Goal: Task Accomplishment & Management: Complete application form

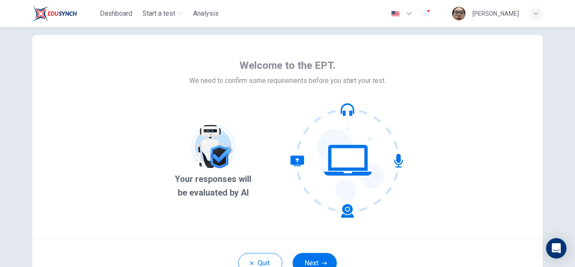
scroll to position [87, 0]
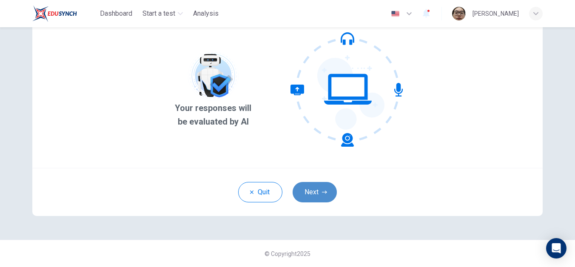
click at [317, 194] on button "Next" at bounding box center [315, 192] width 44 height 20
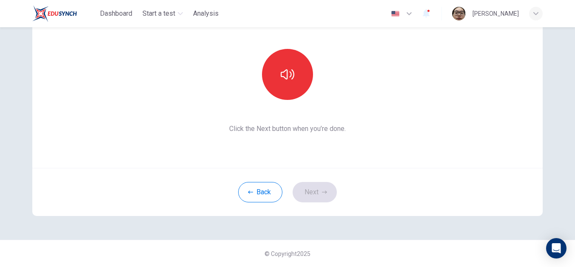
scroll to position [0, 0]
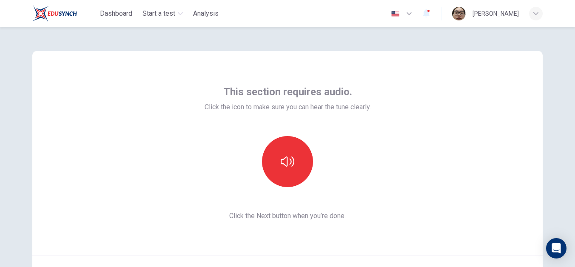
click at [349, 129] on div "This section requires audio. Click the icon to make sure you can hear the tune …" at bounding box center [288, 153] width 166 height 136
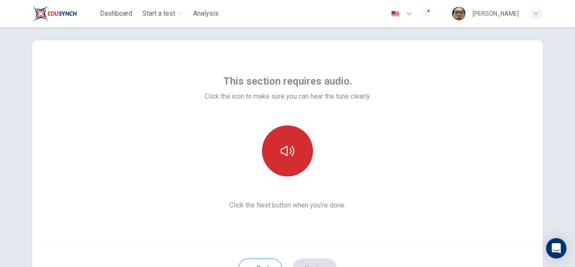
click at [301, 145] on button "button" at bounding box center [287, 150] width 51 height 51
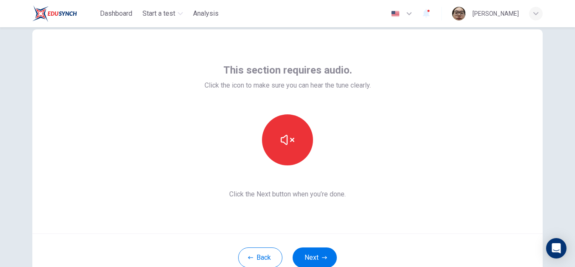
scroll to position [27, 0]
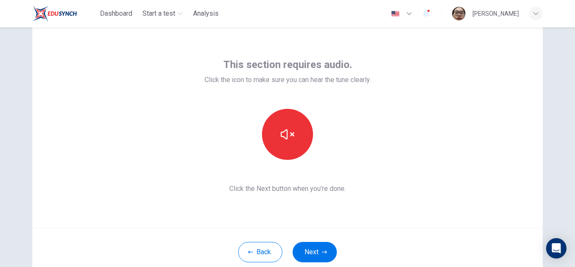
click at [314, 243] on button "Next" at bounding box center [315, 252] width 44 height 20
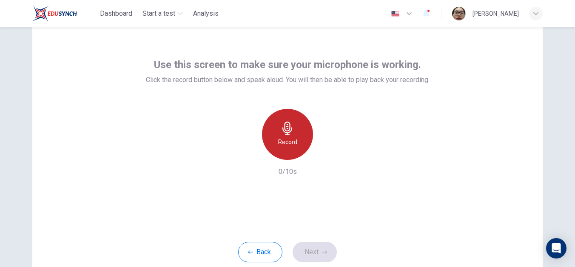
click at [274, 138] on div "Record" at bounding box center [287, 134] width 51 height 51
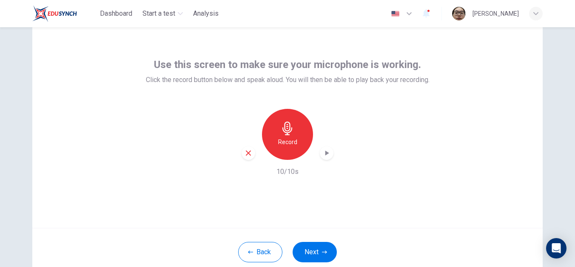
click at [310, 249] on button "Next" at bounding box center [315, 252] width 44 height 20
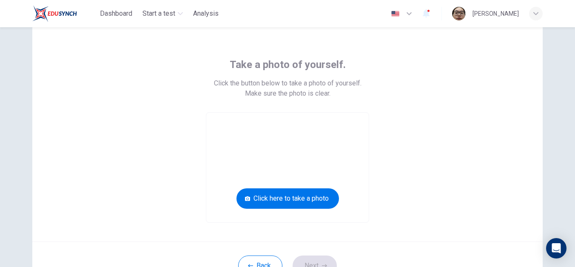
scroll to position [33, 0]
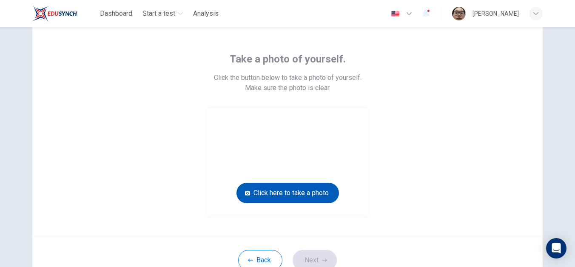
click at [309, 188] on button "Click here to take a photo" at bounding box center [287, 193] width 102 height 20
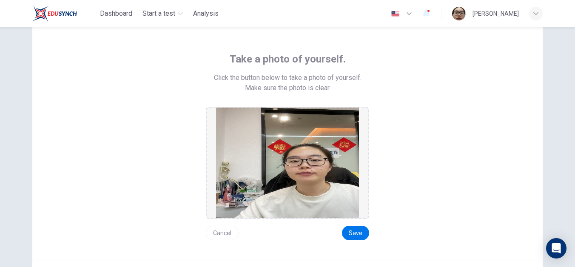
scroll to position [44, 0]
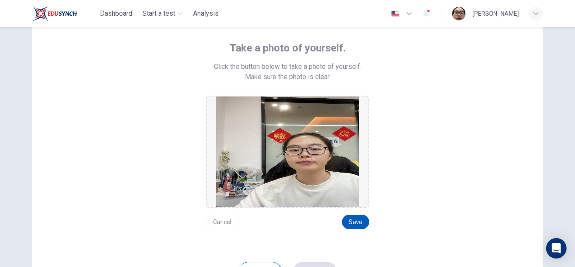
click at [355, 220] on button "Save" at bounding box center [355, 222] width 27 height 14
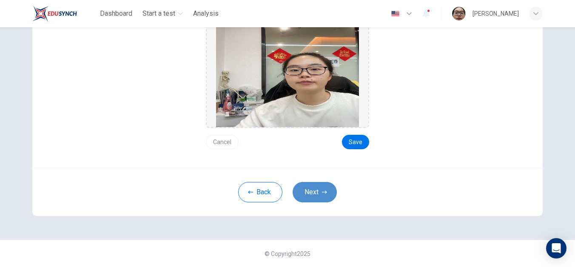
click at [317, 190] on button "Next" at bounding box center [315, 192] width 44 height 20
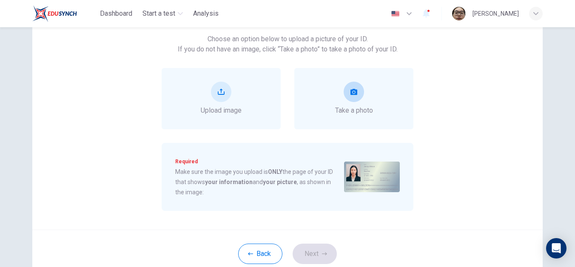
scroll to position [48, 0]
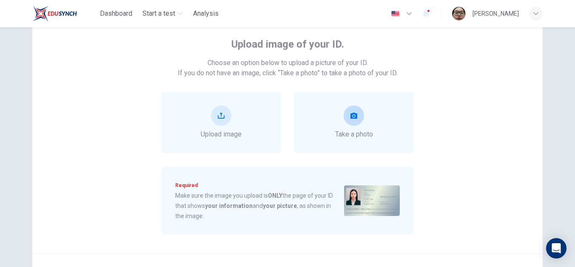
click at [358, 123] on button "take photo" at bounding box center [354, 115] width 20 height 20
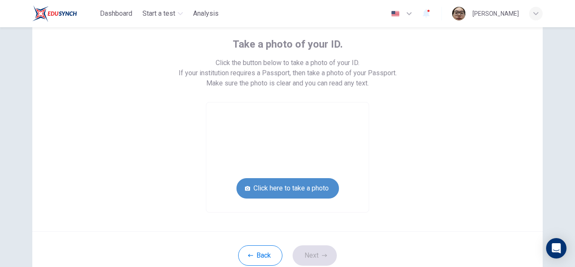
click at [282, 197] on button "Click here to take a photo" at bounding box center [287, 188] width 102 height 20
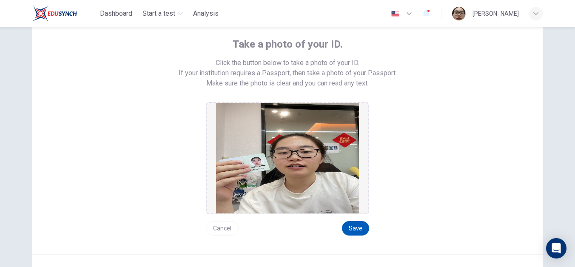
click at [358, 235] on button "Save" at bounding box center [355, 228] width 27 height 14
click at [352, 229] on button "Save" at bounding box center [355, 228] width 27 height 14
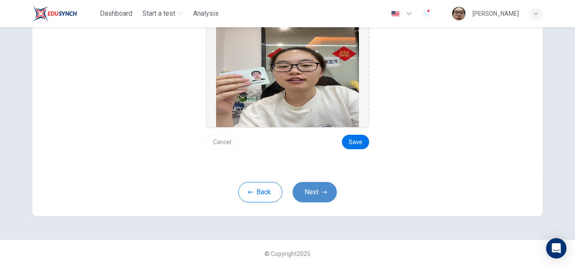
click at [324, 196] on button "Next" at bounding box center [315, 192] width 44 height 20
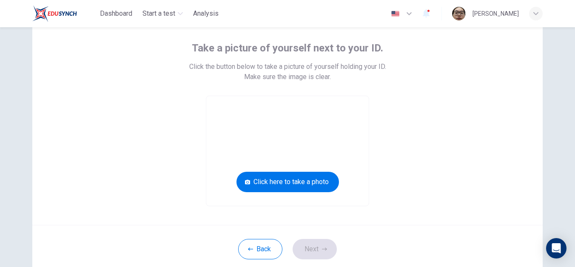
scroll to position [39, 0]
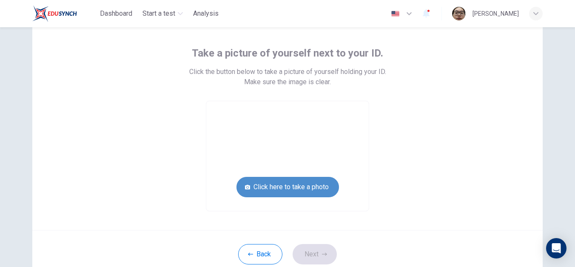
click at [320, 179] on button "Click here to take a photo" at bounding box center [287, 187] width 102 height 20
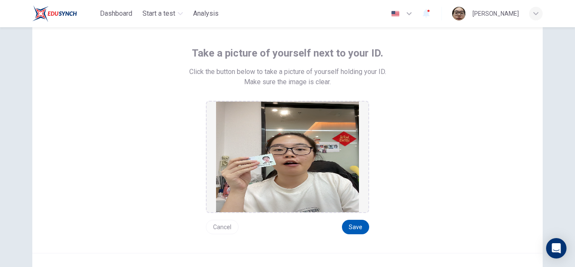
click at [365, 228] on button "Save" at bounding box center [355, 227] width 27 height 14
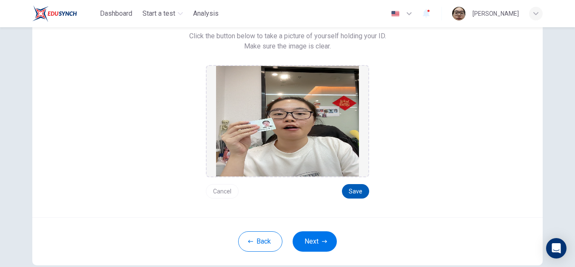
scroll to position [82, 0]
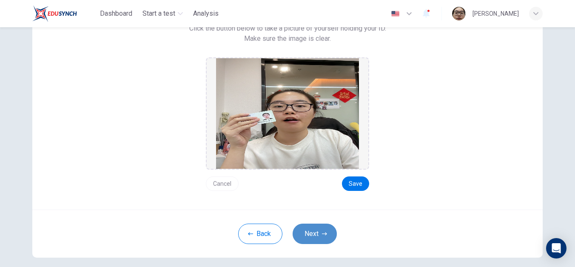
click at [313, 228] on button "Next" at bounding box center [315, 234] width 44 height 20
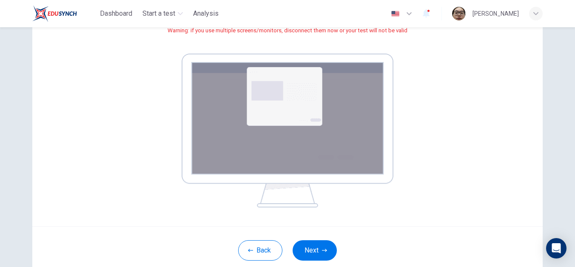
scroll to position [159, 0]
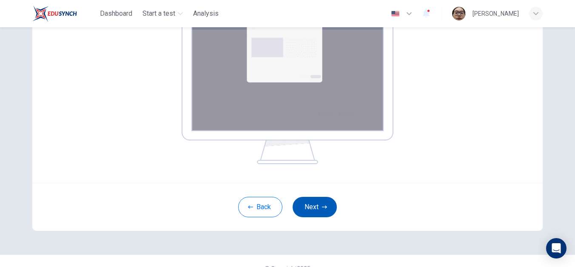
click at [322, 207] on icon "button" at bounding box center [324, 207] width 5 height 3
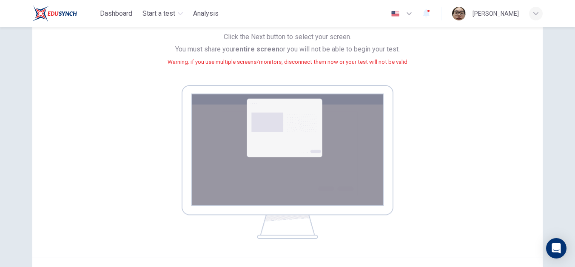
scroll to position [0, 0]
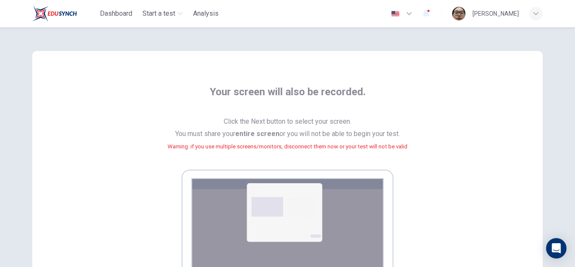
click at [305, 168] on div "Your screen will also be recorded. Click the Next button to select your screen.…" at bounding box center [287, 204] width 384 height 239
click at [347, 142] on span "Click the Next button to select your screen. You must share your entire screen …" at bounding box center [288, 139] width 240 height 47
click at [336, 147] on small "Warning: if you use multiple screens/monitors, disconnect them now or your test…" at bounding box center [288, 146] width 240 height 6
click at [287, 145] on small "Warning: if you use multiple screens/monitors, disconnect them now or your test…" at bounding box center [288, 146] width 240 height 6
click at [259, 131] on b "entire screen" at bounding box center [257, 134] width 44 height 8
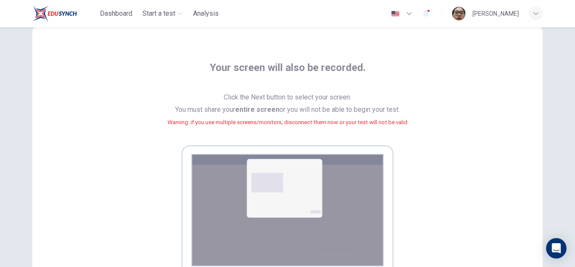
scroll to position [150, 0]
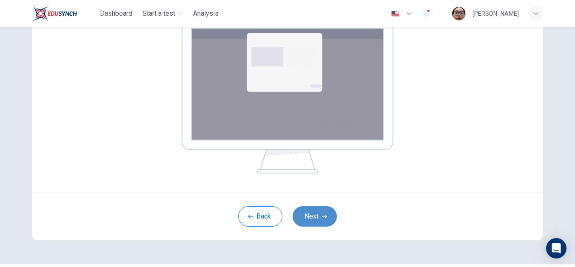
click at [309, 211] on button "Next" at bounding box center [315, 216] width 44 height 20
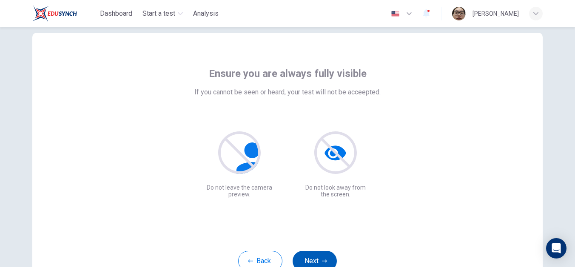
scroll to position [87, 0]
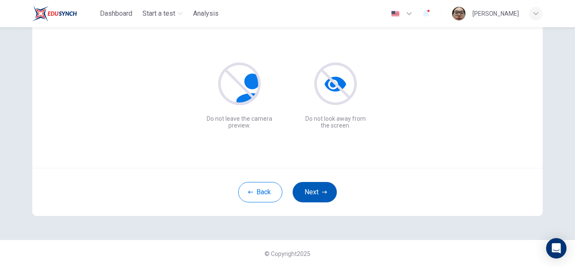
click at [315, 192] on button "Next" at bounding box center [315, 192] width 44 height 20
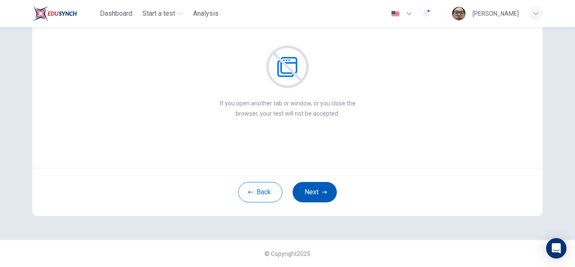
click at [322, 190] on icon "button" at bounding box center [324, 192] width 5 height 5
click at [318, 190] on button "Next" at bounding box center [315, 192] width 44 height 20
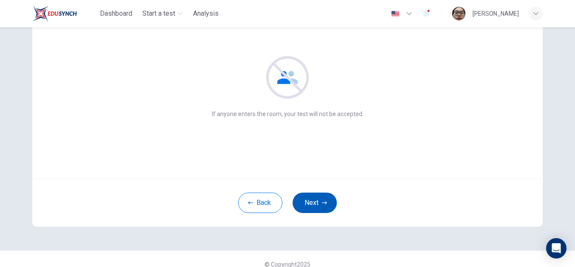
click at [322, 201] on icon "button" at bounding box center [324, 202] width 5 height 5
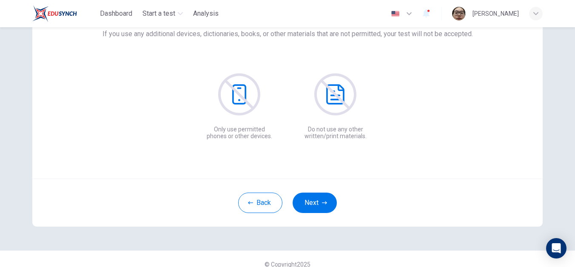
scroll to position [43, 0]
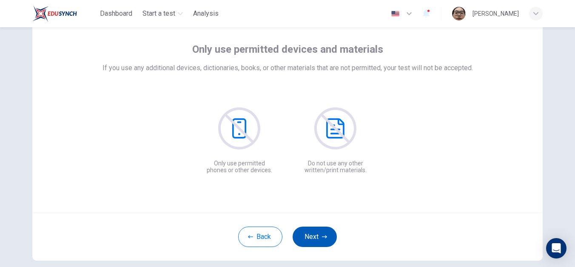
click at [319, 230] on button "Next" at bounding box center [315, 237] width 44 height 20
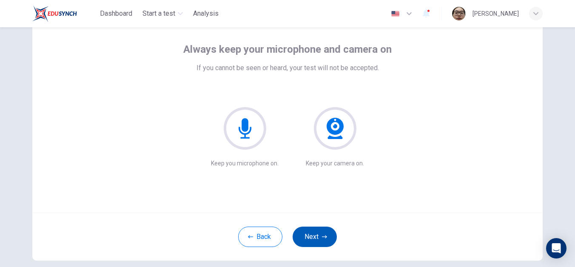
click at [319, 230] on button "Next" at bounding box center [315, 237] width 44 height 20
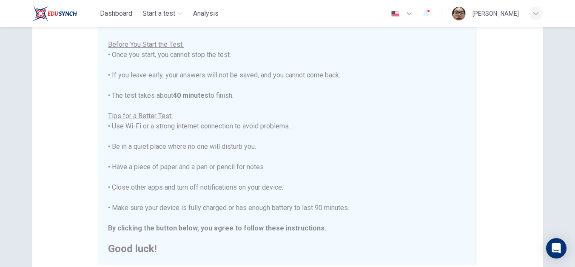
scroll to position [134, 0]
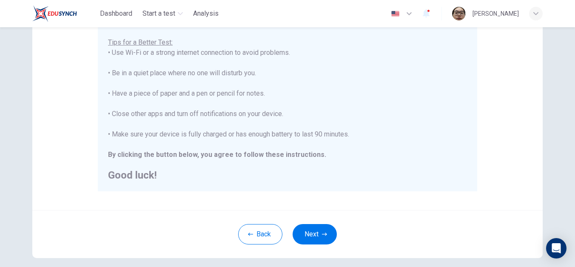
click at [322, 232] on icon "button" at bounding box center [324, 234] width 5 height 5
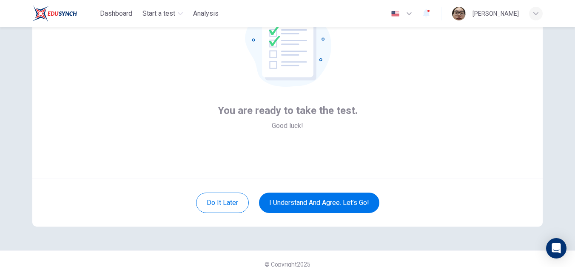
scroll to position [64, 0]
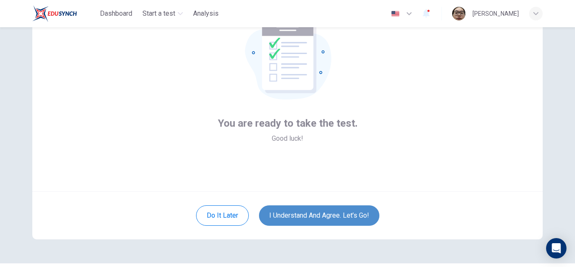
click at [325, 216] on button "I understand and agree. Let’s go!" at bounding box center [319, 215] width 120 height 20
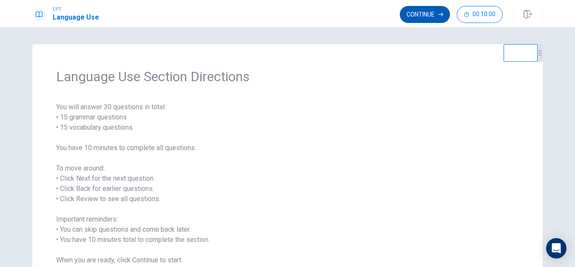
click at [415, 6] on button "Continue" at bounding box center [425, 14] width 50 height 17
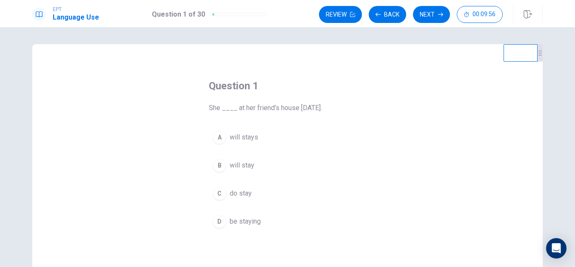
click at [218, 164] on div "B" at bounding box center [220, 166] width 14 height 14
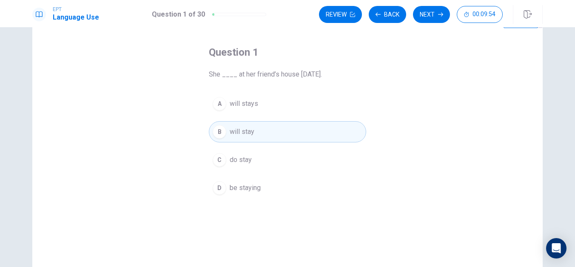
scroll to position [28, 0]
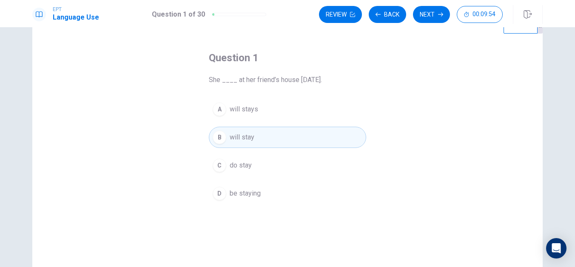
click at [427, 16] on button "Next" at bounding box center [431, 14] width 37 height 17
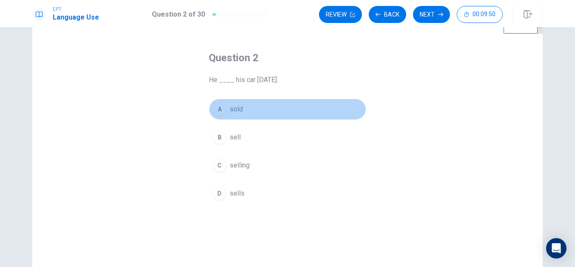
click at [220, 111] on div "A" at bounding box center [220, 109] width 14 height 14
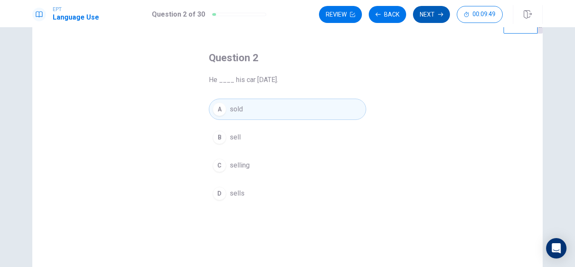
click at [434, 16] on button "Next" at bounding box center [431, 14] width 37 height 17
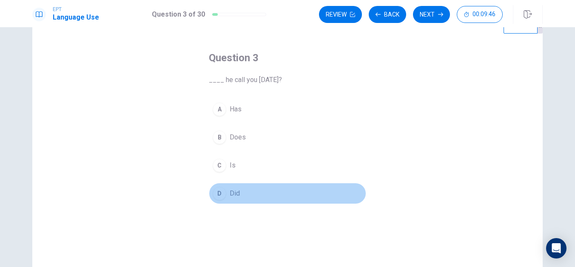
click at [219, 196] on div "D" at bounding box center [220, 194] width 14 height 14
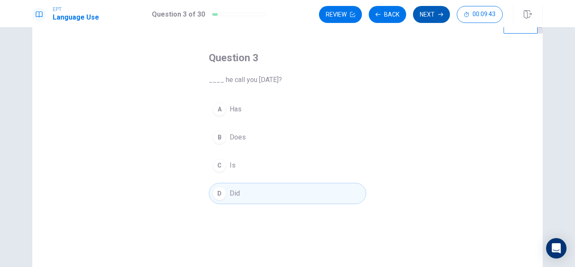
click at [423, 19] on button "Next" at bounding box center [431, 14] width 37 height 17
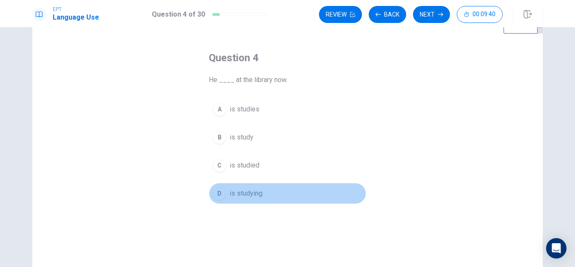
click at [217, 195] on div "D" at bounding box center [220, 194] width 14 height 14
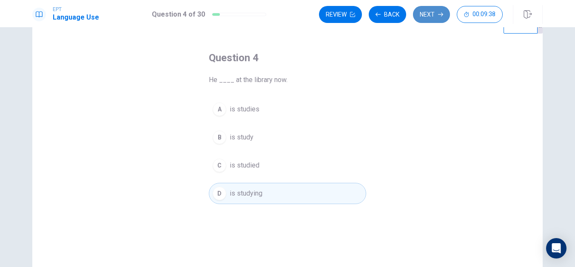
click at [430, 16] on button "Next" at bounding box center [431, 14] width 37 height 17
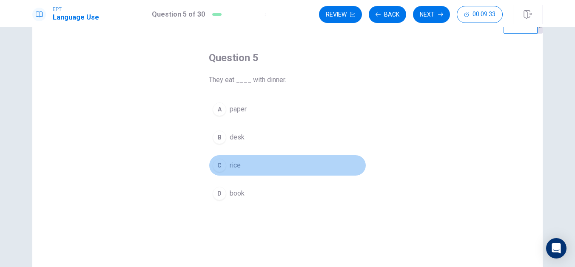
click at [219, 167] on div "C" at bounding box center [220, 166] width 14 height 14
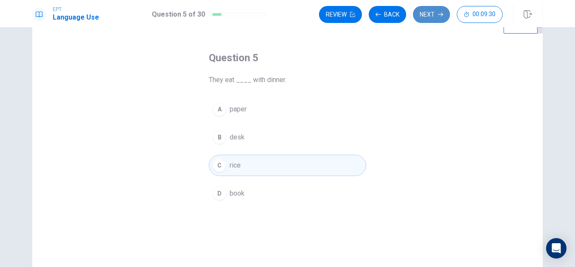
click at [427, 17] on button "Next" at bounding box center [431, 14] width 37 height 17
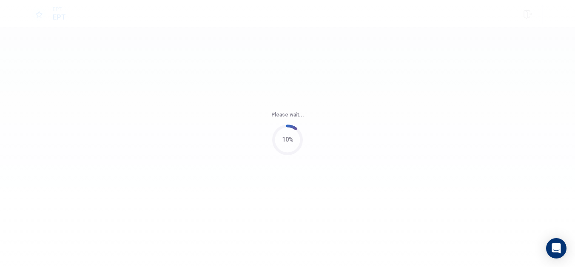
scroll to position [0, 0]
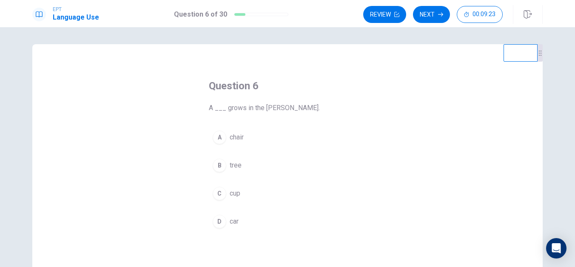
click at [216, 166] on div "B" at bounding box center [220, 166] width 14 height 14
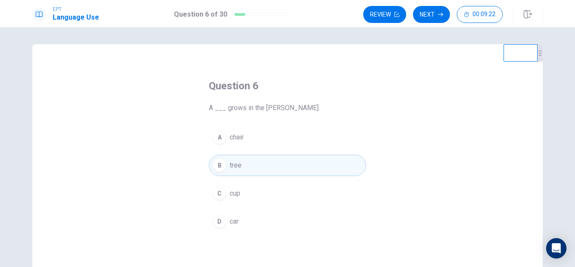
scroll to position [11, 0]
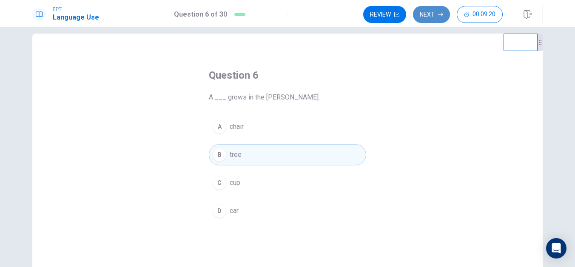
click at [445, 18] on button "Next" at bounding box center [431, 14] width 37 height 17
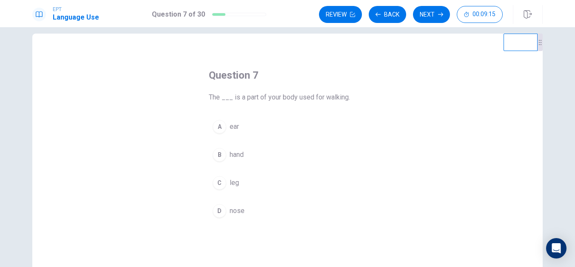
drag, startPoint x: 217, startPoint y: 182, endPoint x: 223, endPoint y: 179, distance: 6.3
click at [217, 182] on div "C" at bounding box center [220, 183] width 14 height 14
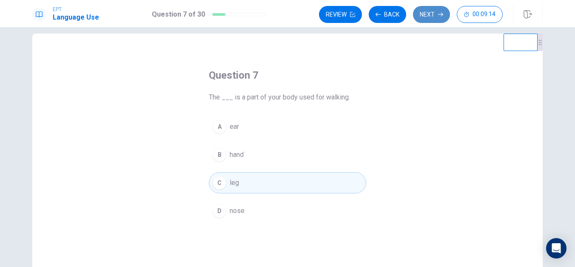
click at [439, 14] on icon "button" at bounding box center [440, 14] width 5 height 5
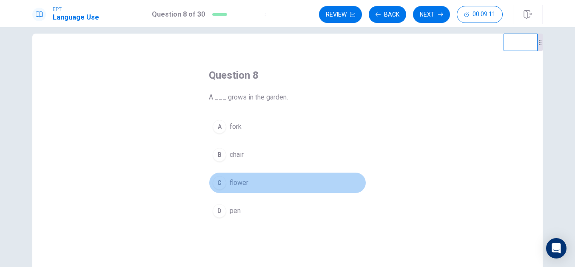
click at [217, 182] on div "C" at bounding box center [220, 183] width 14 height 14
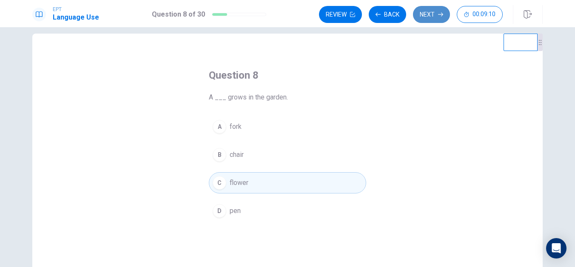
click at [426, 13] on button "Next" at bounding box center [431, 14] width 37 height 17
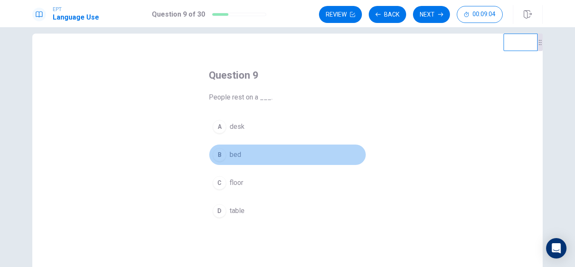
click at [217, 156] on div "B" at bounding box center [220, 155] width 14 height 14
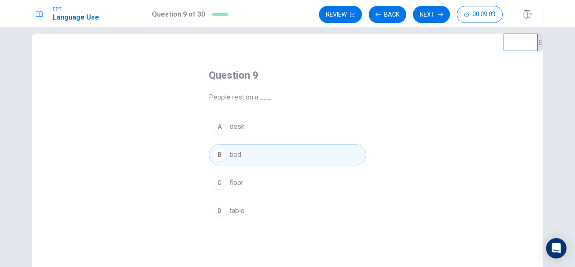
click at [431, 19] on button "Next" at bounding box center [431, 14] width 37 height 17
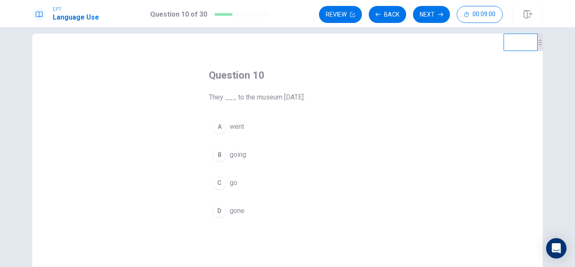
click at [219, 132] on div "A" at bounding box center [220, 127] width 14 height 14
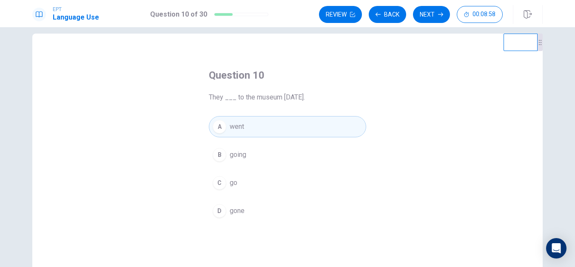
click at [450, 14] on div "Review Back Next 00:08:58" at bounding box center [411, 14] width 184 height 17
click at [445, 15] on button "Next" at bounding box center [431, 14] width 37 height 17
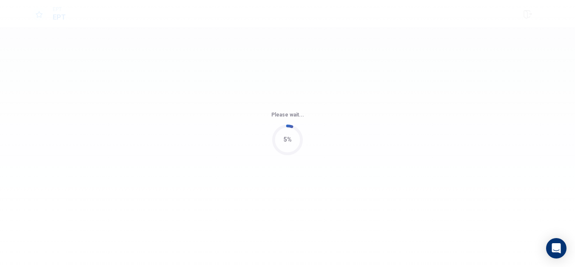
scroll to position [0, 0]
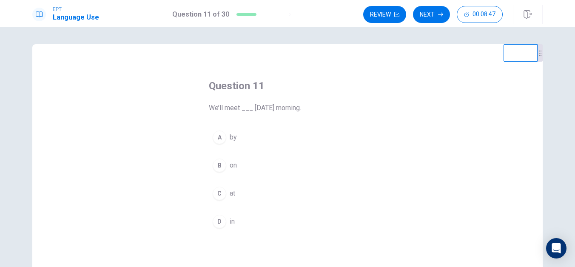
click at [221, 165] on div "B" at bounding box center [220, 166] width 14 height 14
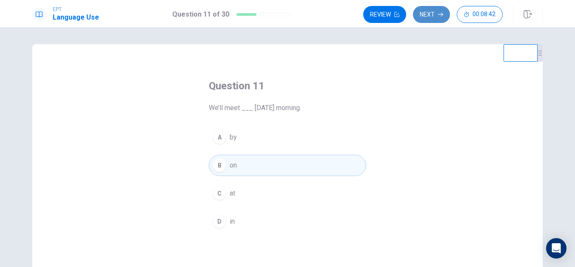
click at [433, 21] on button "Next" at bounding box center [431, 14] width 37 height 17
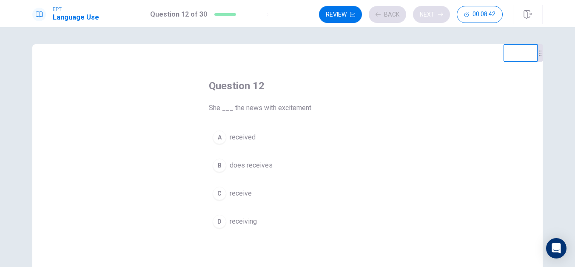
click at [433, 21] on div "Review Back Next 00:08:42" at bounding box center [411, 14] width 184 height 17
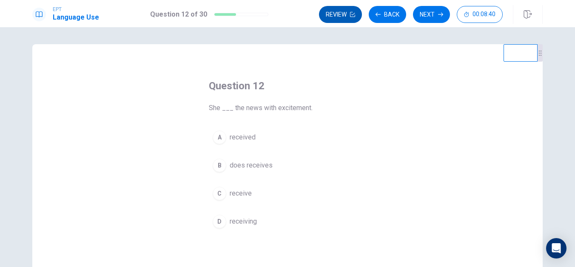
click at [393, 12] on button "Back" at bounding box center [387, 14] width 37 height 17
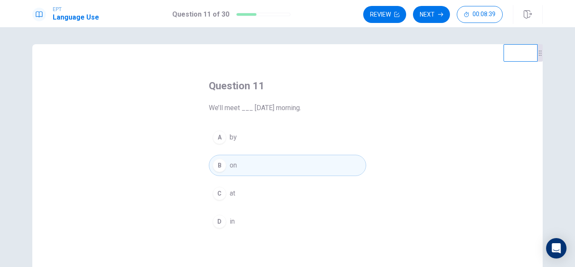
click at [424, 17] on button "Next" at bounding box center [431, 14] width 37 height 17
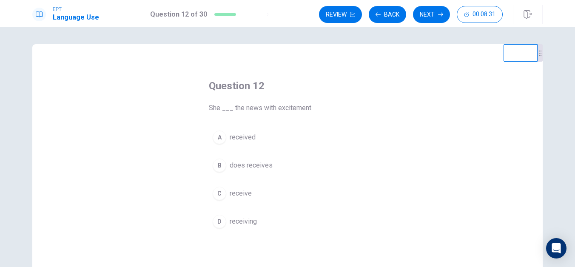
click at [214, 135] on div "A" at bounding box center [220, 138] width 14 height 14
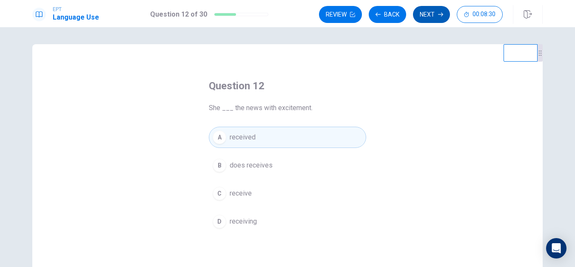
click at [437, 20] on button "Next" at bounding box center [431, 14] width 37 height 17
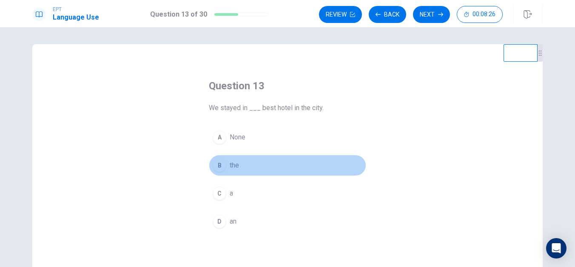
click at [217, 165] on div "B" at bounding box center [220, 166] width 14 height 14
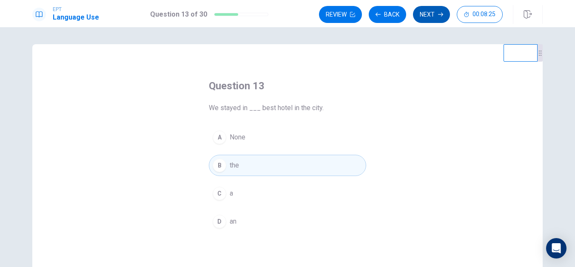
click at [432, 14] on button "Next" at bounding box center [431, 14] width 37 height 17
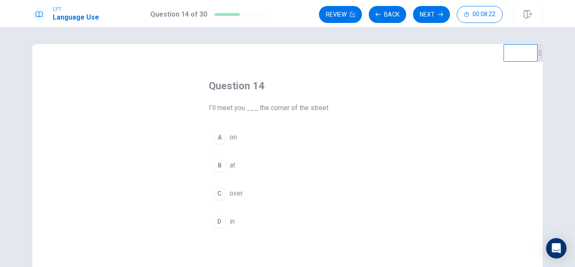
click at [219, 165] on div "B" at bounding box center [220, 166] width 14 height 14
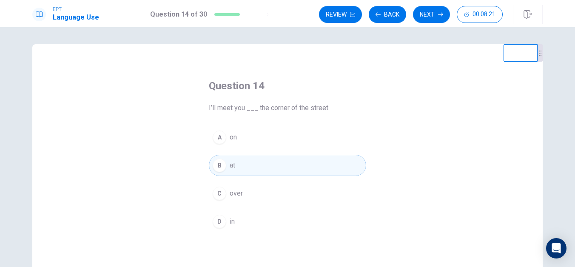
click at [437, 16] on button "Next" at bounding box center [431, 14] width 37 height 17
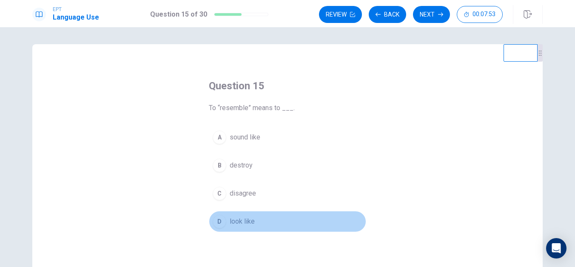
click at [217, 220] on div "D" at bounding box center [220, 222] width 14 height 14
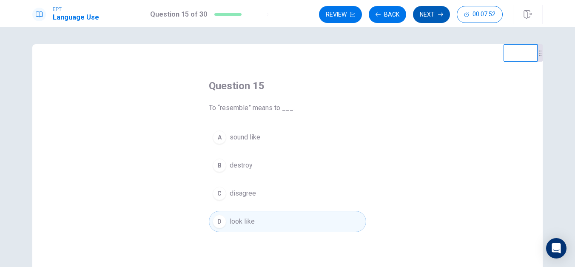
drag, startPoint x: 450, startPoint y: 13, endPoint x: 444, endPoint y: 15, distance: 6.2
click at [446, 14] on div "Review Back Next 00:07:52" at bounding box center [411, 14] width 184 height 17
click at [444, 15] on button "Next" at bounding box center [431, 14] width 37 height 17
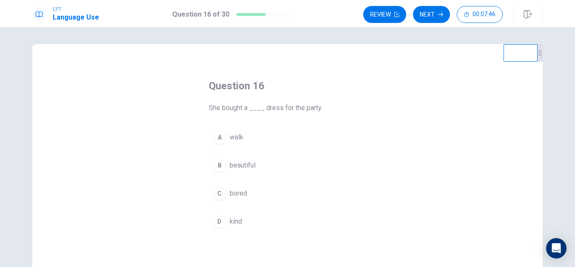
scroll to position [11, 0]
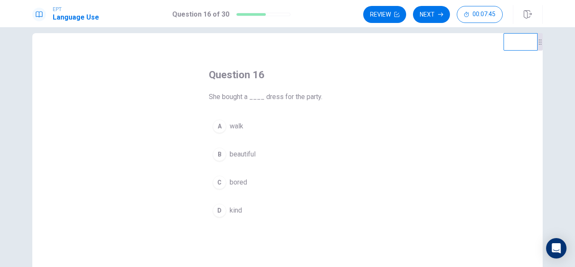
click at [242, 154] on span "beautiful" at bounding box center [243, 154] width 26 height 10
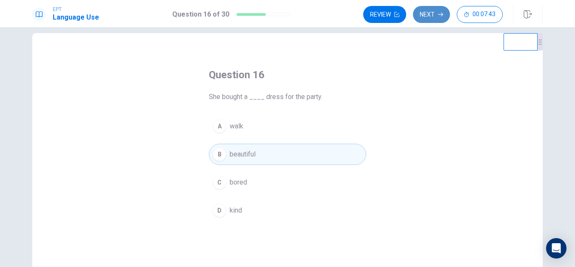
click at [438, 14] on button "Next" at bounding box center [431, 14] width 37 height 17
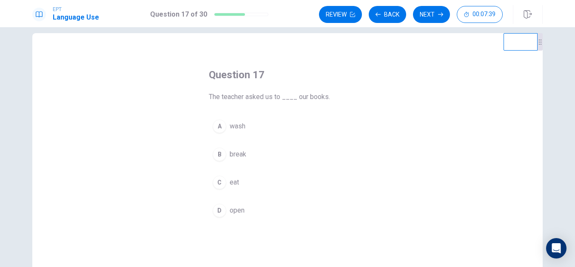
click at [218, 210] on div "D" at bounding box center [220, 211] width 14 height 14
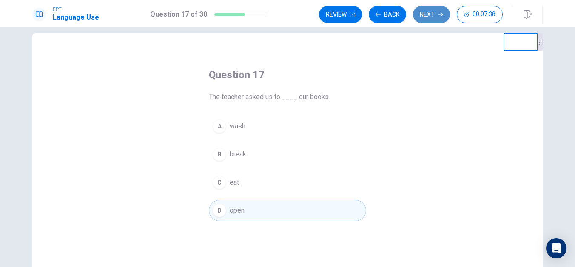
click at [427, 21] on button "Next" at bounding box center [431, 14] width 37 height 17
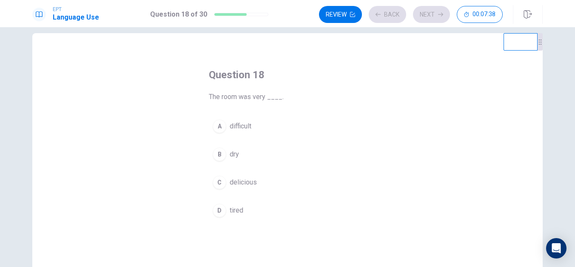
drag, startPoint x: 427, startPoint y: 21, endPoint x: 421, endPoint y: 48, distance: 27.8
click at [423, 46] on div "EPT Language Use Question 18 of 30 Review Back Next 00:07:38 Question 18 of 30 …" at bounding box center [287, 133] width 575 height 267
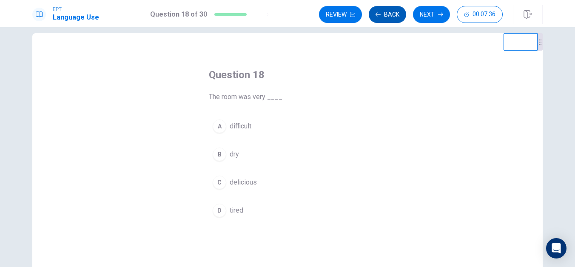
click at [396, 16] on button "Back" at bounding box center [387, 14] width 37 height 17
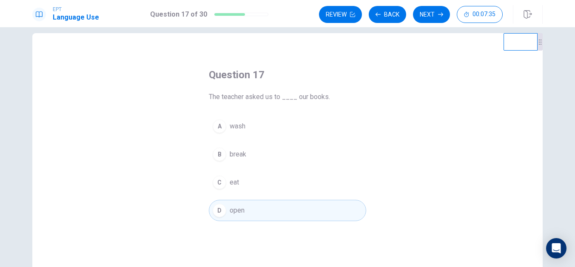
click at [425, 15] on button "Next" at bounding box center [431, 14] width 37 height 17
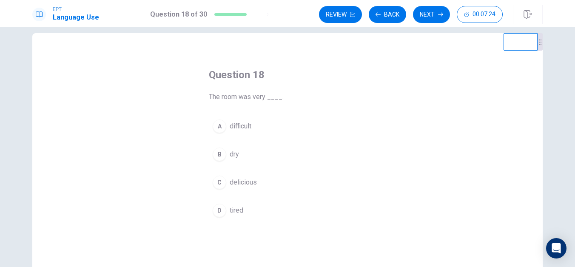
click at [218, 152] on div "B" at bounding box center [220, 155] width 14 height 14
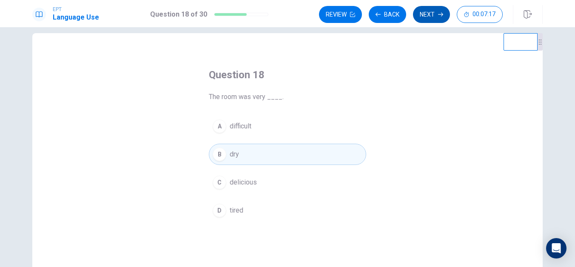
click at [426, 18] on button "Next" at bounding box center [431, 14] width 37 height 17
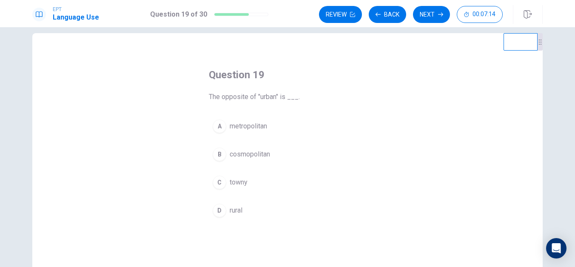
click at [217, 205] on div "D" at bounding box center [220, 211] width 14 height 14
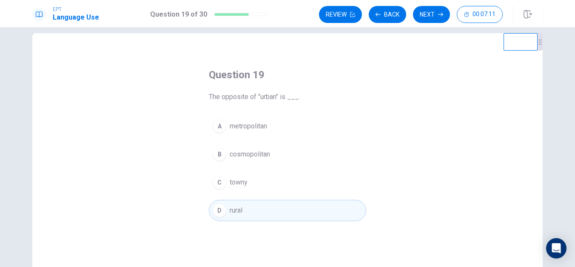
click at [433, 14] on button "Next" at bounding box center [431, 14] width 37 height 17
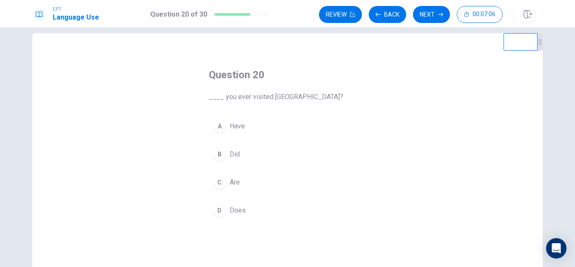
click at [218, 126] on div "A" at bounding box center [220, 126] width 14 height 14
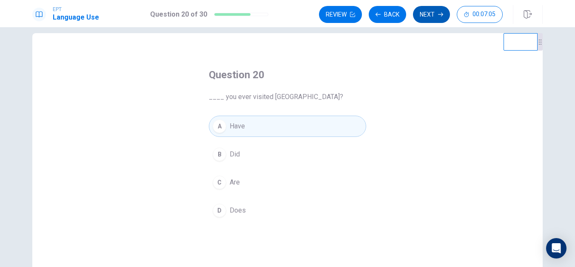
click at [440, 17] on icon "button" at bounding box center [440, 14] width 5 height 5
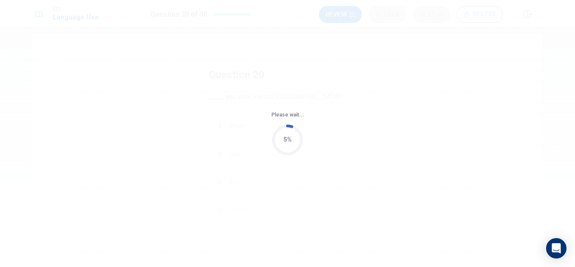
scroll to position [0, 0]
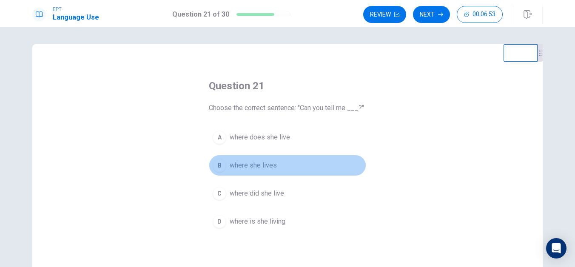
click at [217, 164] on div "B" at bounding box center [220, 166] width 14 height 14
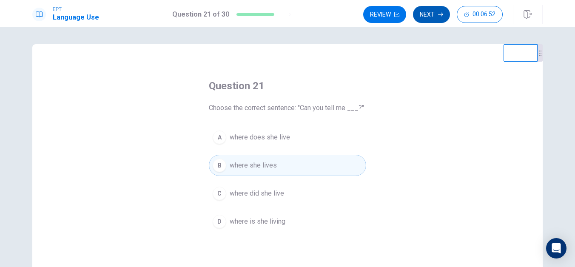
click at [437, 16] on button "Next" at bounding box center [431, 14] width 37 height 17
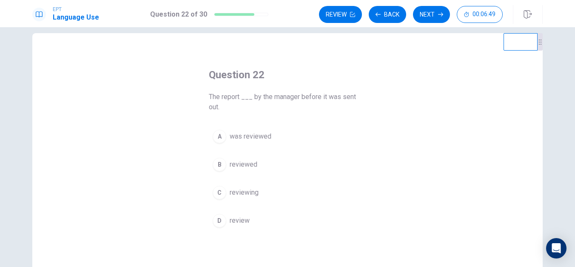
scroll to position [17, 0]
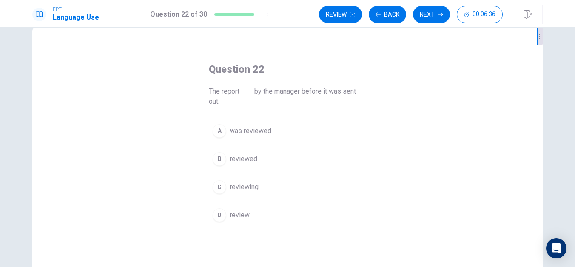
click at [239, 133] on span "was reviewed" at bounding box center [251, 131] width 42 height 10
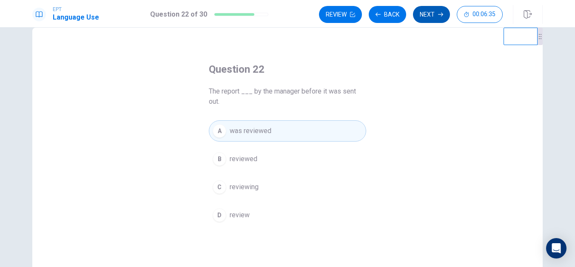
click at [435, 14] on button "Next" at bounding box center [431, 14] width 37 height 17
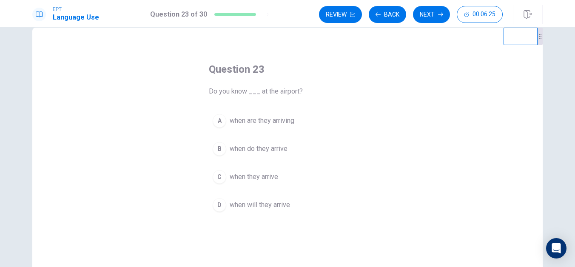
click at [247, 200] on span "when will they arrive" at bounding box center [260, 205] width 60 height 10
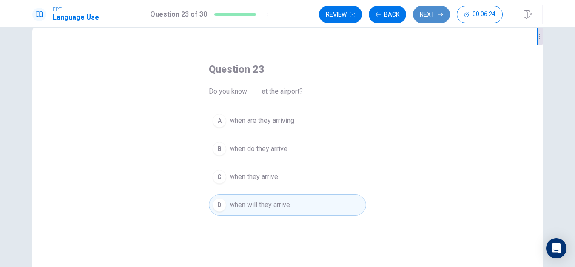
click at [422, 17] on button "Next" at bounding box center [431, 14] width 37 height 17
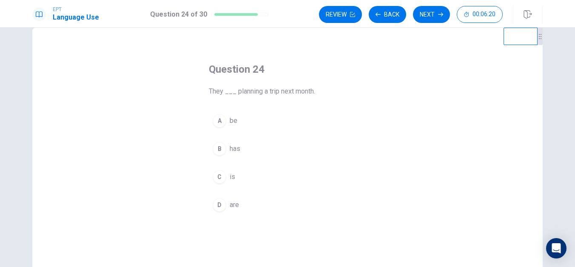
click at [230, 205] on span "are" at bounding box center [234, 205] width 9 height 10
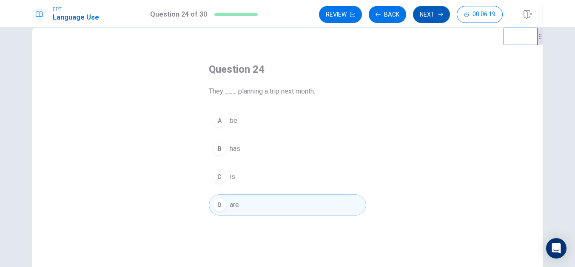
click at [426, 17] on button "Next" at bounding box center [431, 14] width 37 height 17
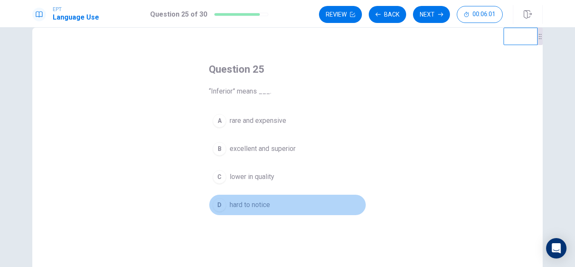
click at [246, 201] on span "hard to notice" at bounding box center [250, 205] width 40 height 10
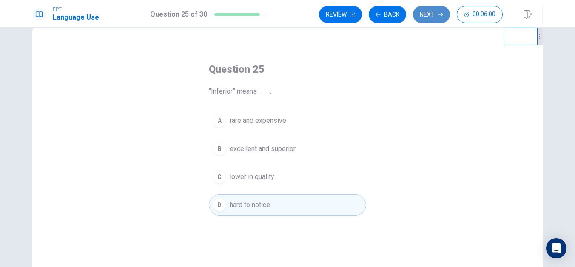
click at [427, 13] on button "Next" at bounding box center [431, 14] width 37 height 17
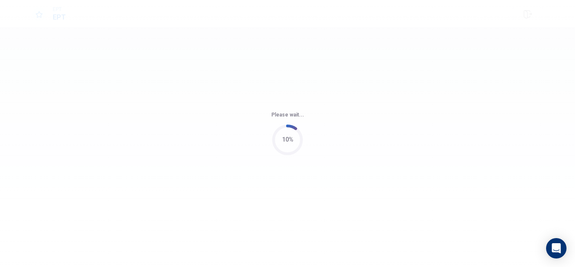
scroll to position [0, 0]
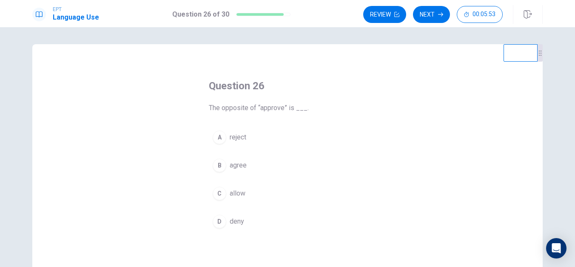
click at [219, 221] on div "D" at bounding box center [220, 222] width 14 height 14
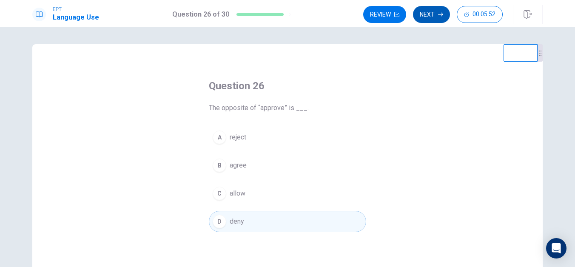
click at [437, 20] on button "Next" at bounding box center [431, 14] width 37 height 17
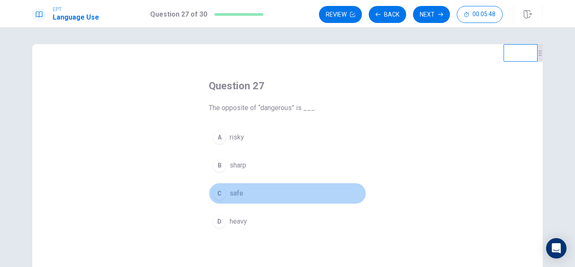
click at [221, 193] on div "C" at bounding box center [220, 194] width 14 height 14
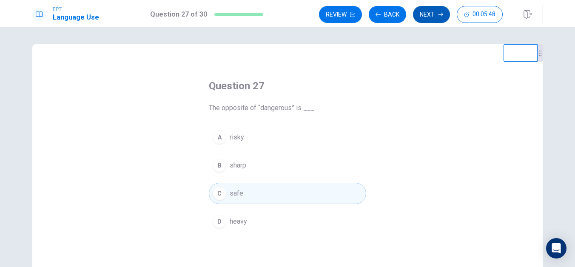
click at [430, 20] on button "Next" at bounding box center [431, 14] width 37 height 17
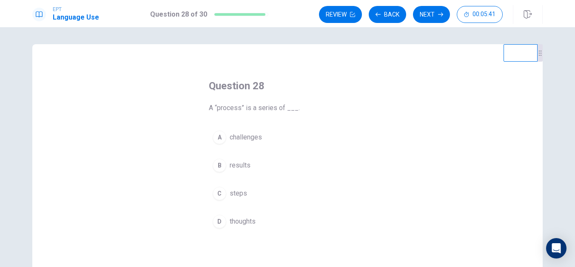
click at [215, 194] on div "C" at bounding box center [220, 194] width 14 height 14
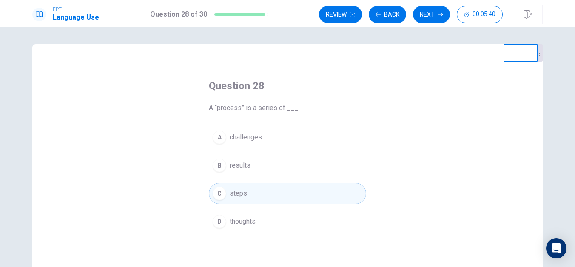
click at [425, 13] on button "Next" at bounding box center [431, 14] width 37 height 17
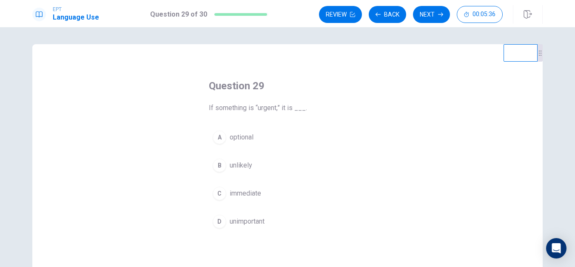
click at [238, 196] on span "immediate" at bounding box center [245, 193] width 31 height 10
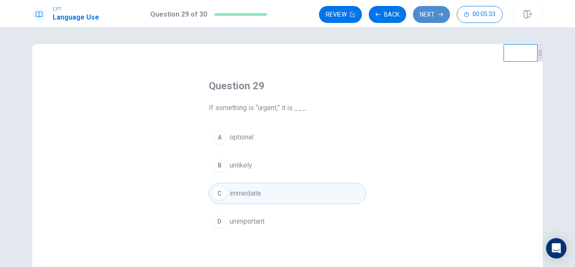
click at [435, 17] on button "Next" at bounding box center [431, 14] width 37 height 17
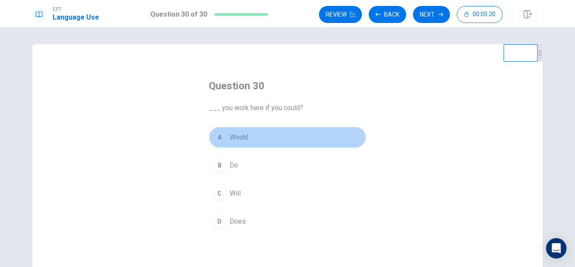
click at [219, 134] on div "A" at bounding box center [220, 138] width 14 height 14
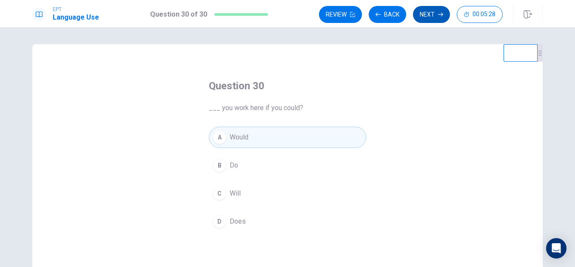
click at [424, 17] on button "Next" at bounding box center [431, 14] width 37 height 17
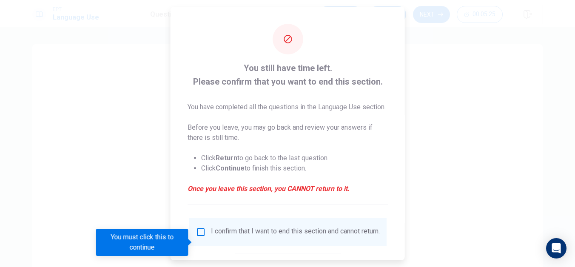
click at [196, 237] on input "You must click this to continue" at bounding box center [201, 232] width 10 height 10
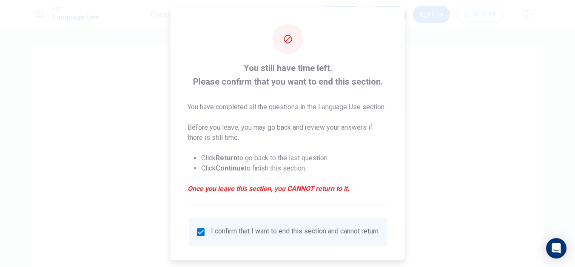
scroll to position [60, 0]
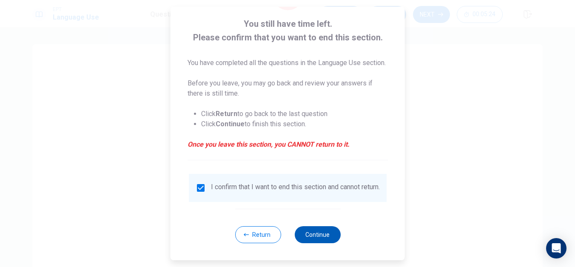
click at [309, 230] on button "Continue" at bounding box center [317, 234] width 46 height 17
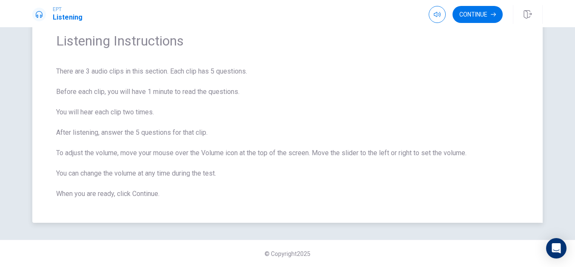
scroll to position [0, 0]
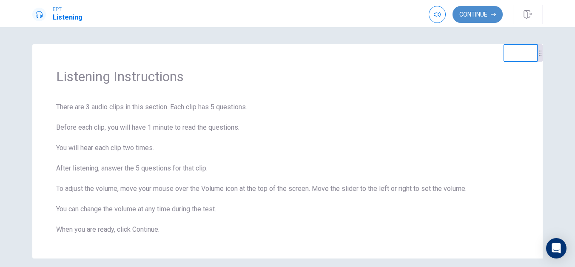
click at [492, 13] on icon "button" at bounding box center [493, 14] width 5 height 5
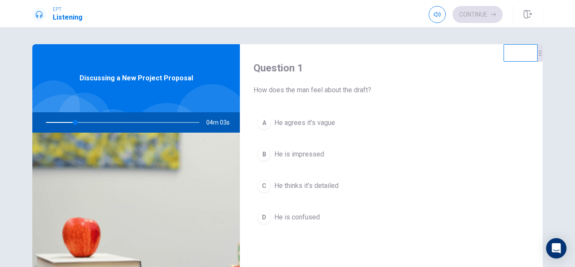
click at [85, 122] on div at bounding box center [121, 122] width 171 height 20
click at [266, 124] on div "A" at bounding box center [264, 123] width 14 height 14
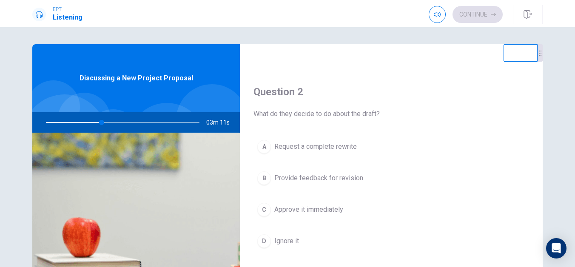
scroll to position [199, 0]
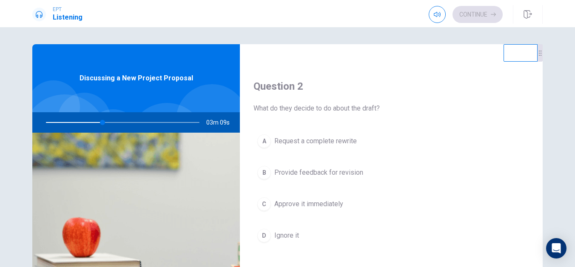
click at [268, 171] on button "B Provide feedback for revision" at bounding box center [391, 172] width 276 height 21
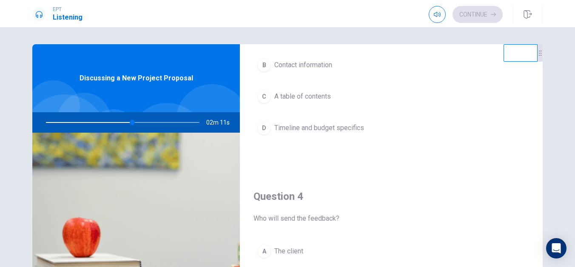
scroll to position [448, 0]
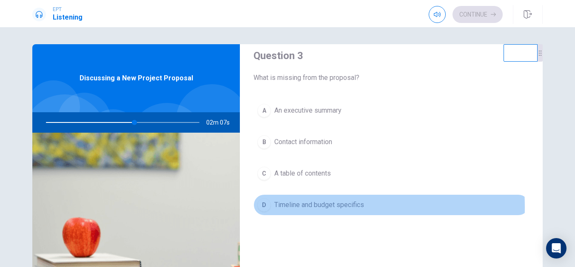
click at [264, 207] on div "D" at bounding box center [264, 205] width 14 height 14
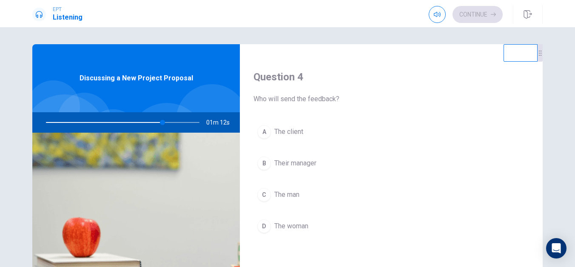
scroll to position [688, 0]
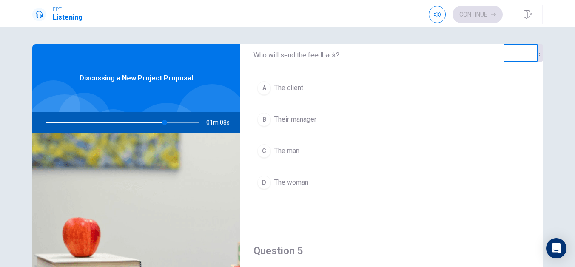
click at [151, 123] on div at bounding box center [121, 122] width 171 height 20
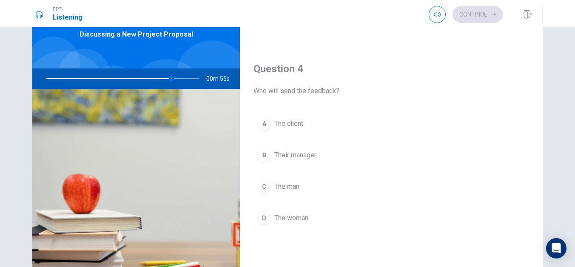
scroll to position [793, 0]
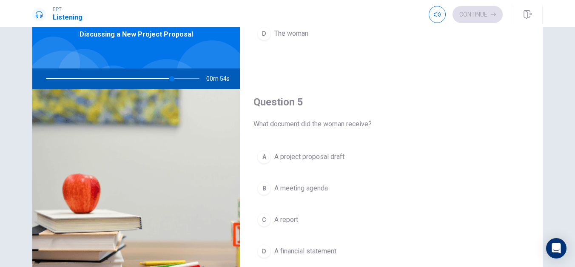
click at [261, 156] on div "A" at bounding box center [264, 157] width 14 height 14
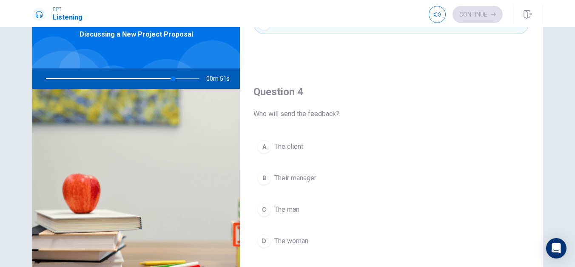
scroll to position [591, 0]
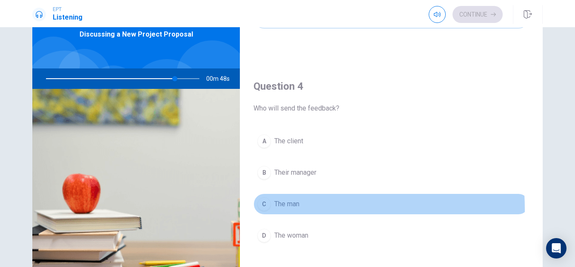
click at [269, 209] on button "C The man" at bounding box center [391, 203] width 276 height 21
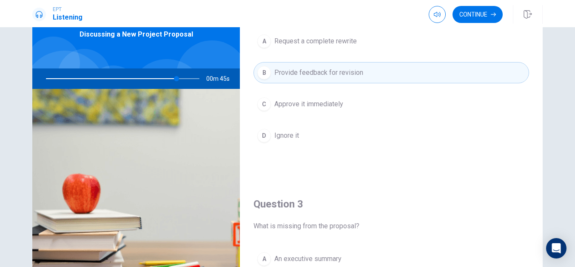
scroll to position [212, 0]
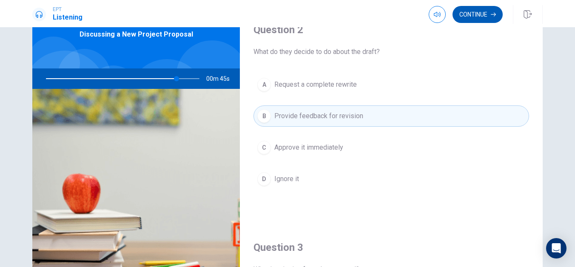
click at [477, 14] on button "Continue" at bounding box center [477, 14] width 50 height 17
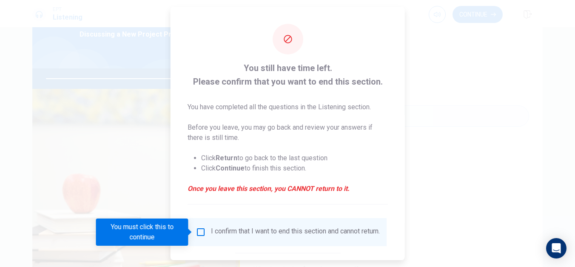
click at [208, 233] on div "I confirm that I want to end this section and cannot return." at bounding box center [288, 232] width 184 height 10
click at [202, 233] on input "You must click this to continue" at bounding box center [201, 232] width 10 height 10
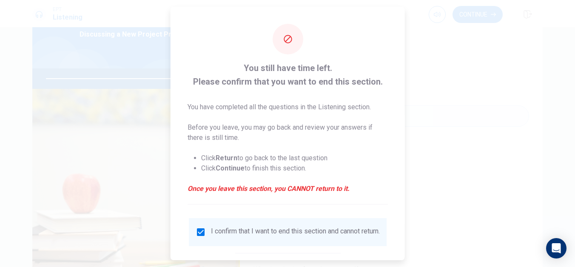
scroll to position [50, 0]
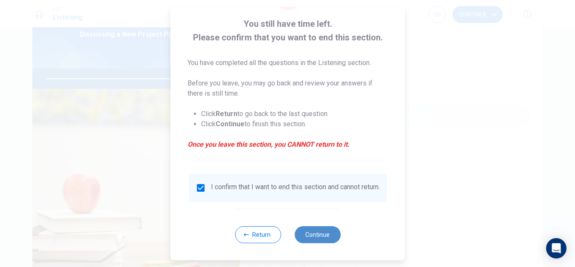
click at [315, 231] on button "Continue" at bounding box center [317, 234] width 46 height 17
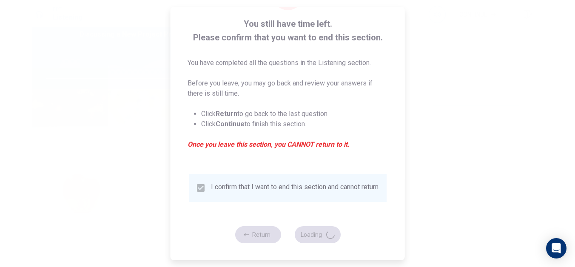
type input "87"
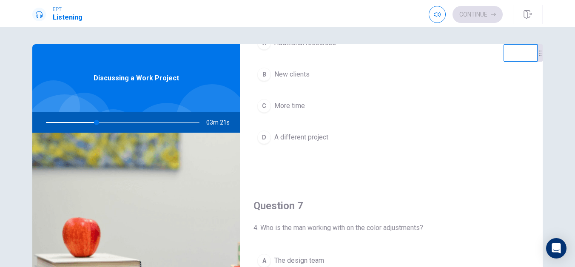
scroll to position [36, 0]
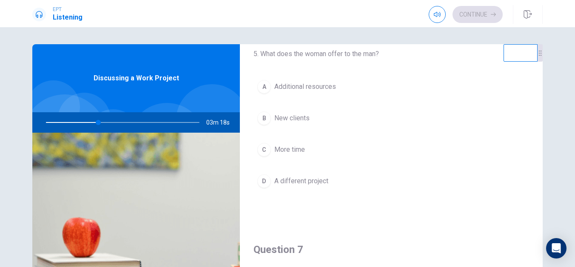
click at [261, 180] on div "D" at bounding box center [264, 181] width 14 height 14
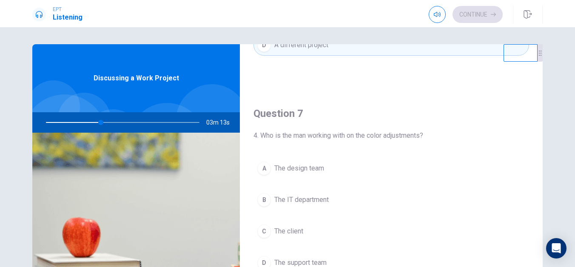
scroll to position [213, 0]
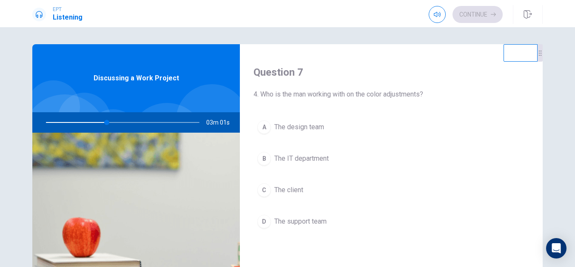
click at [260, 127] on div "A" at bounding box center [264, 127] width 14 height 14
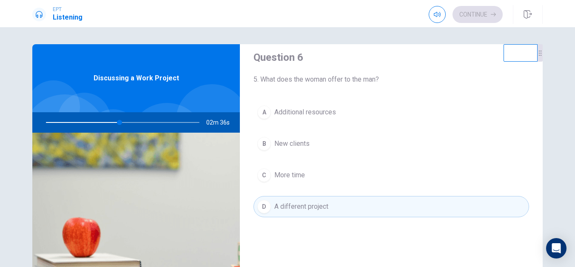
scroll to position [16, 0]
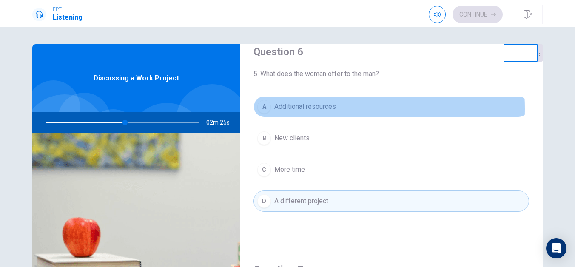
click at [302, 108] on span "Additional resources" at bounding box center [305, 107] width 62 height 10
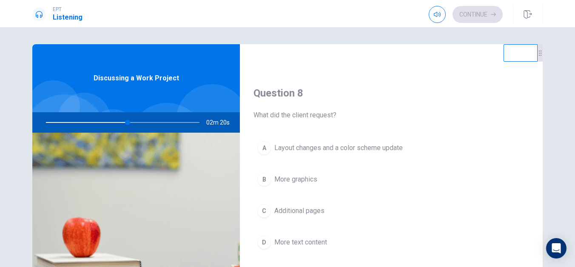
scroll to position [454, 0]
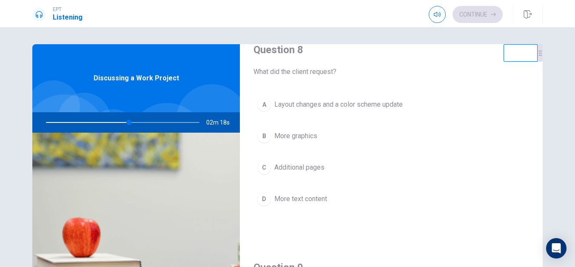
click at [311, 106] on span "Layout changes and a color scheme update" at bounding box center [338, 104] width 128 height 10
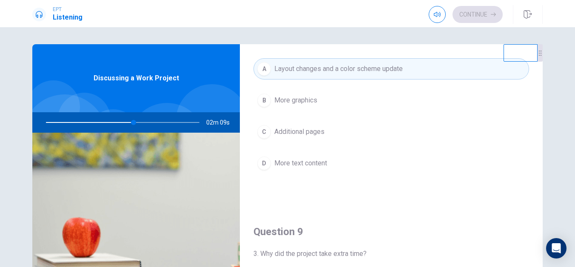
scroll to position [654, 0]
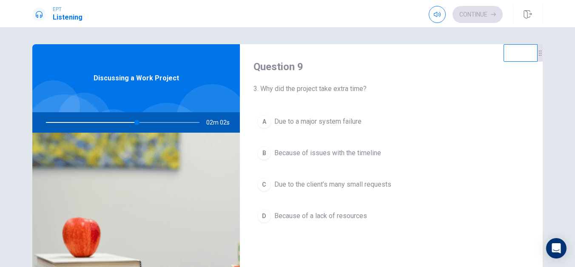
click at [330, 188] on span "Due to the client’s many small requests" at bounding box center [332, 184] width 117 height 10
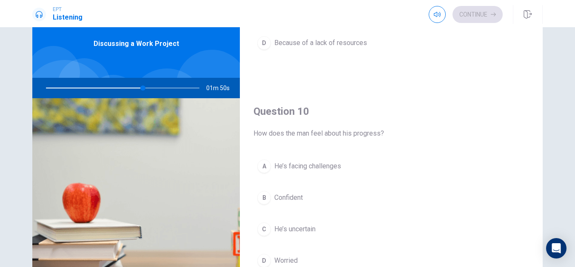
scroll to position [40, 0]
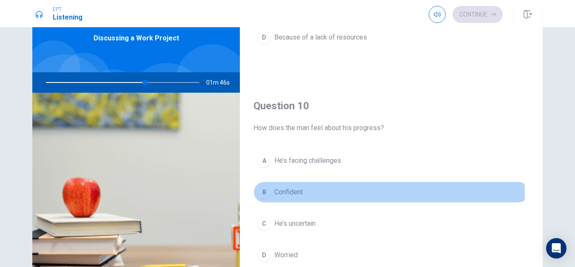
click at [288, 194] on span "Confident" at bounding box center [288, 192] width 28 height 10
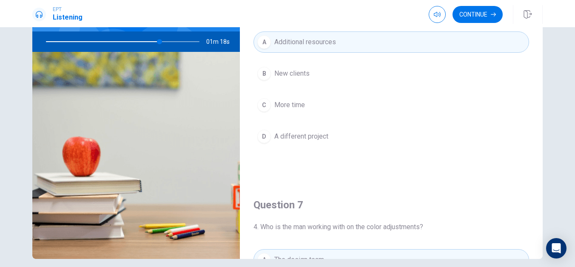
scroll to position [0, 0]
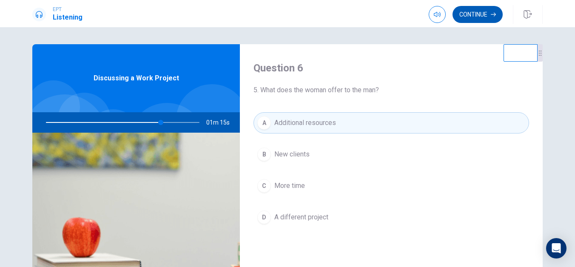
click at [488, 15] on button "Continue" at bounding box center [477, 14] width 50 height 17
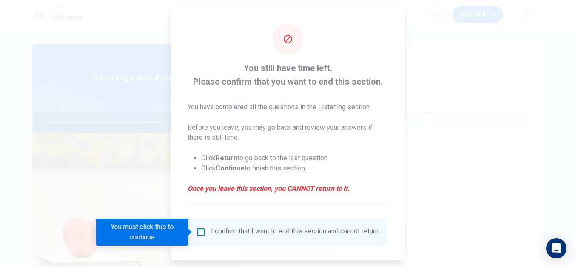
click at [211, 235] on div "I confirm that I want to end this section and cannot return." at bounding box center [295, 232] width 169 height 10
click at [199, 231] on input "You must click this to continue" at bounding box center [201, 232] width 10 height 10
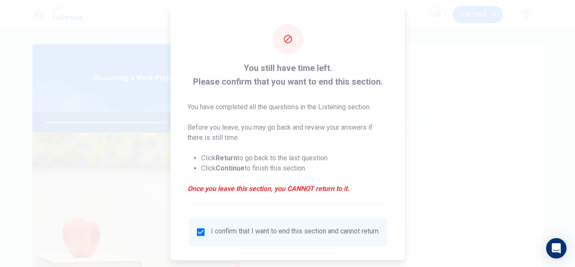
scroll to position [50, 0]
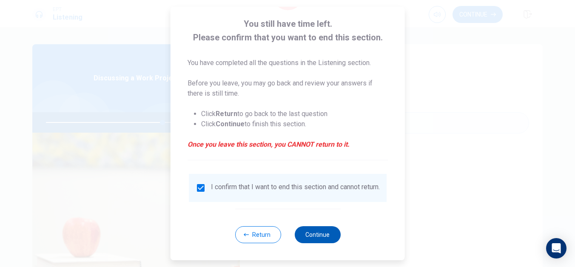
click at [323, 236] on button "Continue" at bounding box center [317, 234] width 46 height 17
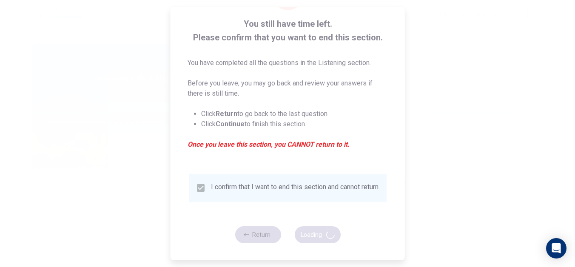
type input "77"
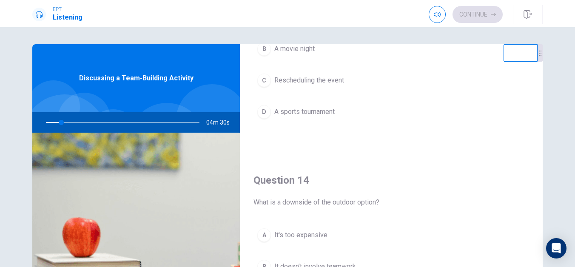
scroll to position [546, 0]
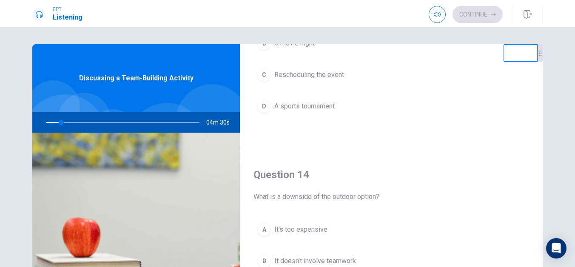
click at [311, 196] on span "What is a downside of the outdoor option?" at bounding box center [391, 197] width 276 height 10
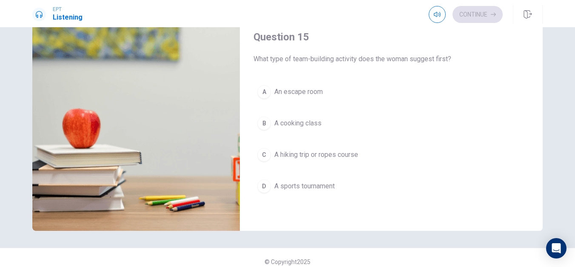
scroll to position [114, 0]
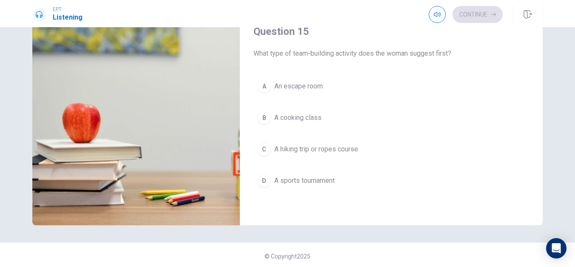
click at [301, 146] on span "A hiking trip or ropes course" at bounding box center [316, 149] width 84 height 10
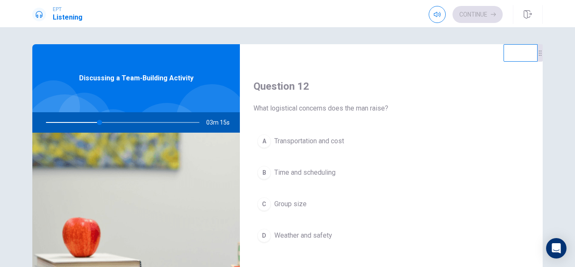
scroll to position [205, 0]
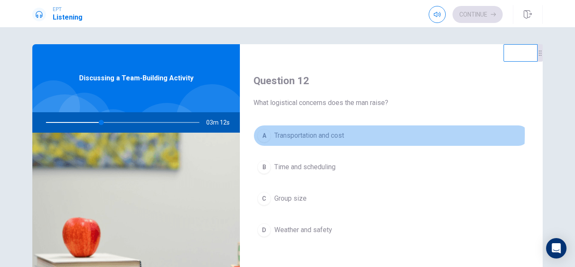
click at [315, 134] on span "Transportation and cost" at bounding box center [309, 136] width 70 height 10
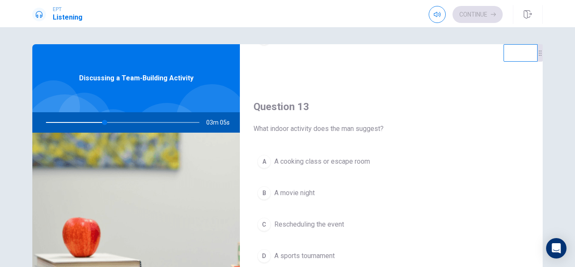
scroll to position [407, 0]
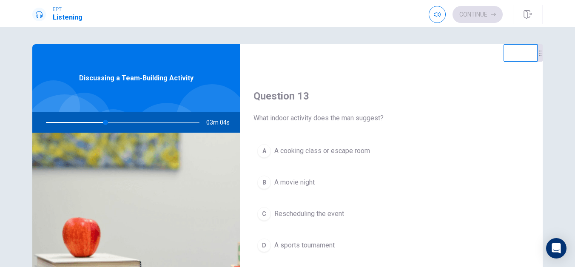
click at [295, 151] on span "A cooking class or escape room" at bounding box center [322, 151] width 96 height 10
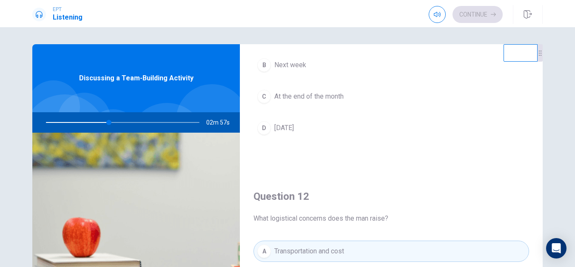
scroll to position [0, 0]
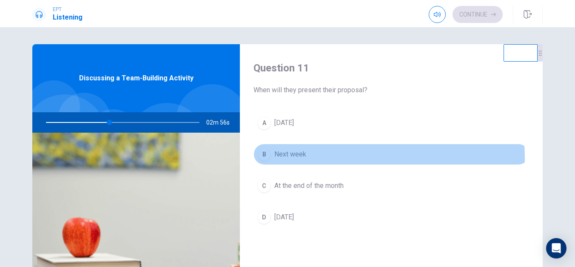
click at [285, 159] on span "Next week" at bounding box center [290, 154] width 32 height 10
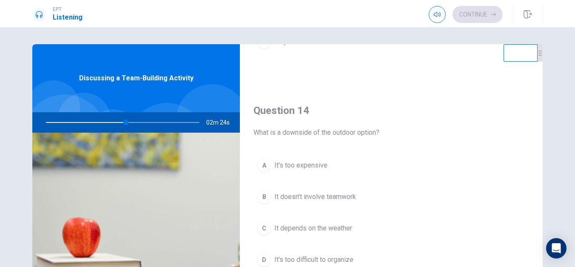
scroll to position [622, 0]
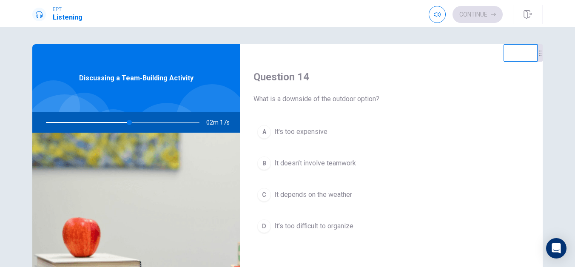
click at [335, 197] on span "It depends on the weather" at bounding box center [313, 195] width 78 height 10
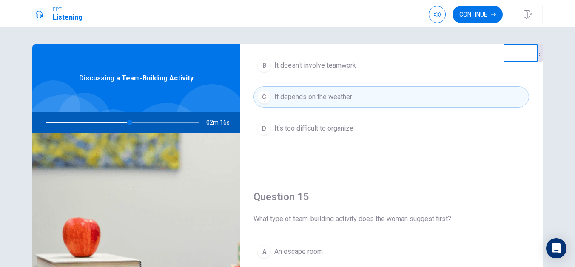
scroll to position [793, 0]
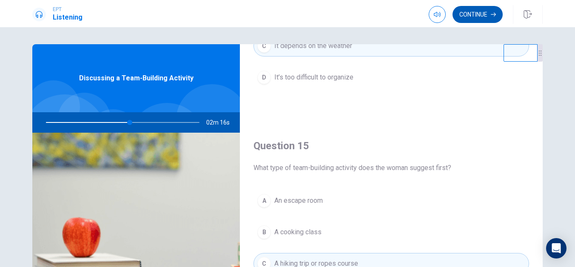
click at [483, 13] on button "Continue" at bounding box center [477, 14] width 50 height 17
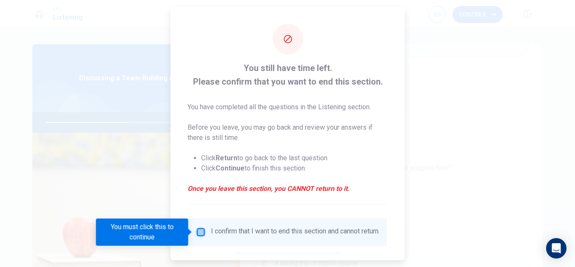
click at [196, 232] on input "You must click this to continue" at bounding box center [201, 232] width 10 height 10
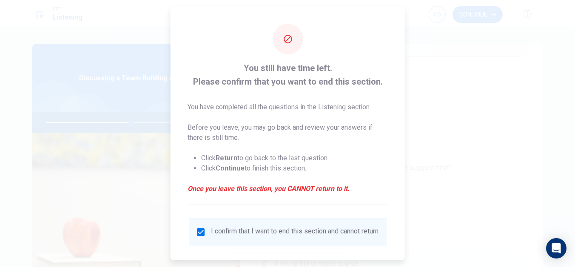
scroll to position [50, 0]
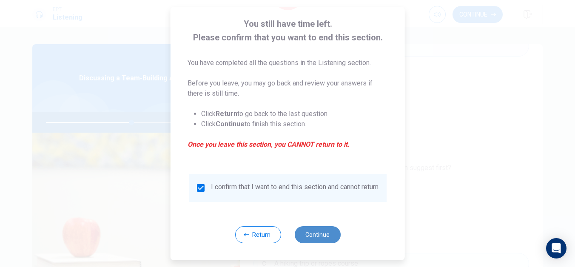
click at [318, 236] on button "Continue" at bounding box center [317, 234] width 46 height 17
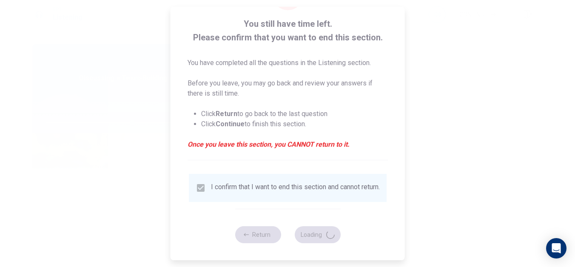
type input "57"
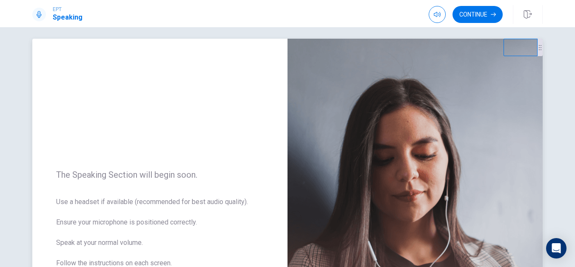
scroll to position [104, 0]
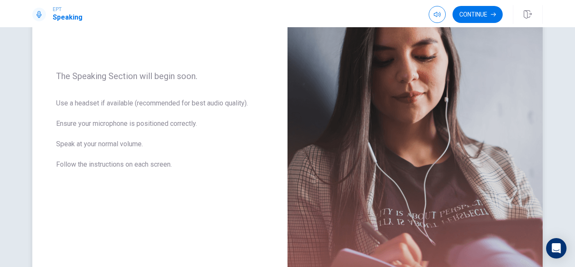
drag, startPoint x: 115, startPoint y: 107, endPoint x: 175, endPoint y: 134, distance: 65.8
click at [179, 127] on span "Use a headset if available (recommended for best audio quality). Ensure your mi…" at bounding box center [159, 139] width 207 height 82
click at [173, 133] on span "Use a headset if available (recommended for best audio quality). Ensure your mi…" at bounding box center [159, 139] width 207 height 82
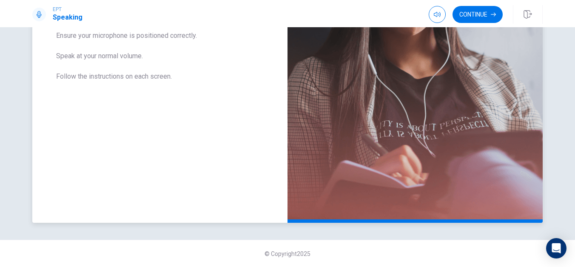
scroll to position [0, 0]
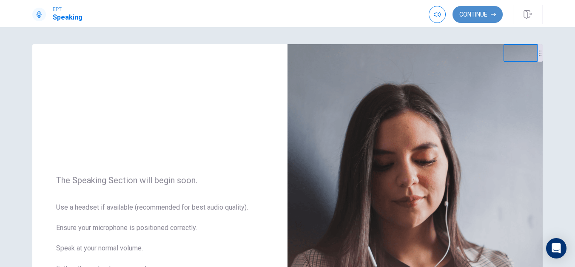
click at [482, 13] on button "Continue" at bounding box center [477, 14] width 50 height 17
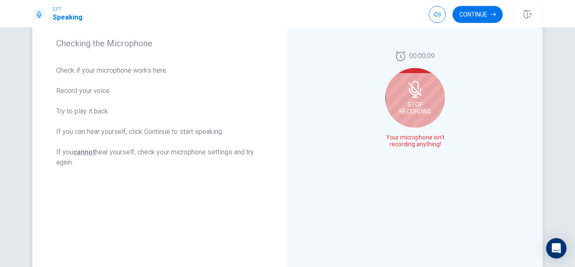
scroll to position [116, 0]
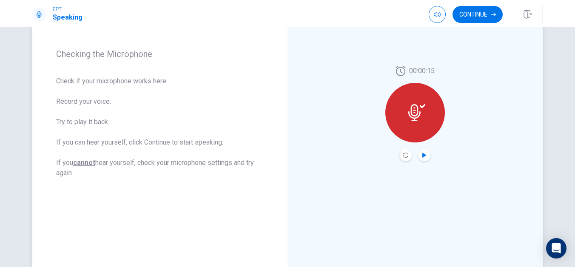
click at [422, 156] on icon "Play Audio" at bounding box center [424, 155] width 4 height 5
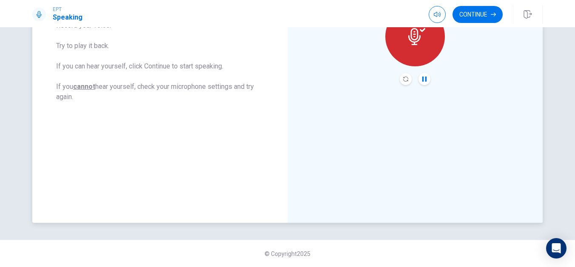
scroll to position [0, 0]
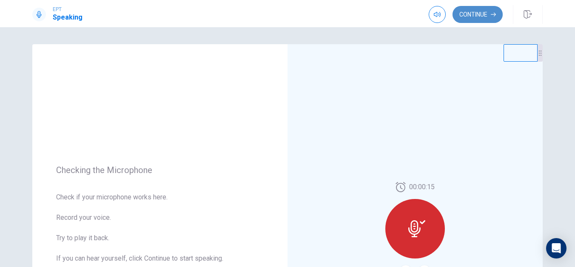
click at [475, 17] on button "Continue" at bounding box center [477, 14] width 50 height 17
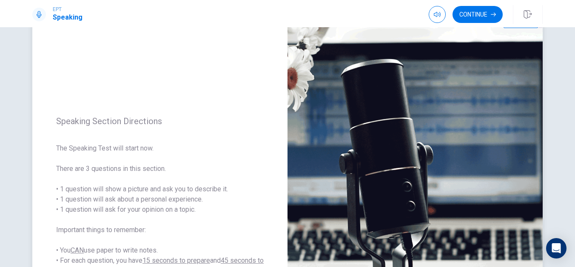
scroll to position [109, 0]
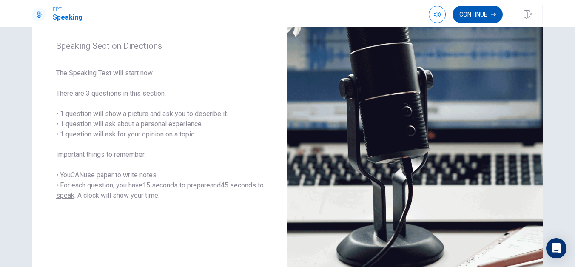
click at [492, 16] on icon "button" at bounding box center [493, 14] width 5 height 5
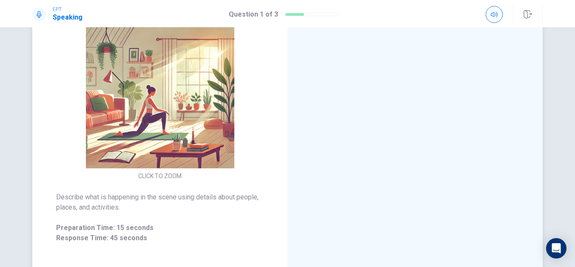
scroll to position [99, 0]
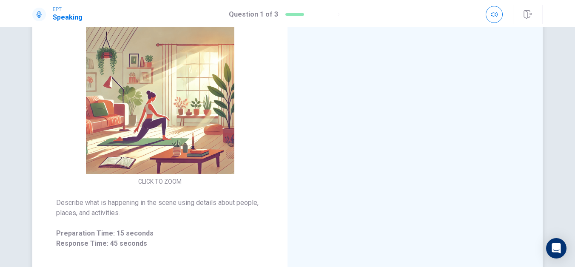
drag, startPoint x: 182, startPoint y: 214, endPoint x: 108, endPoint y: 197, distance: 76.3
click at [108, 197] on div "Describe what is happening in the scene using details about people, places, and…" at bounding box center [159, 223] width 255 height 71
click at [142, 210] on span "Describe what is happening in the scene using details about people, places, and…" at bounding box center [159, 208] width 207 height 20
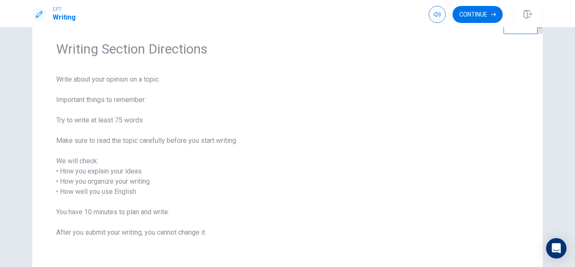
scroll to position [22, 0]
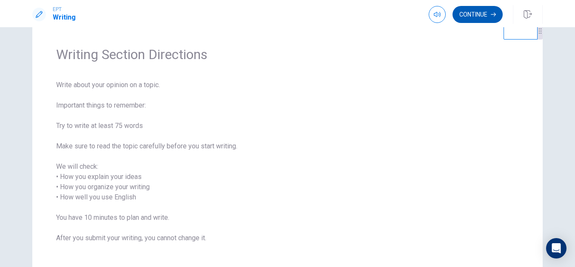
click at [466, 13] on button "Continue" at bounding box center [477, 14] width 50 height 17
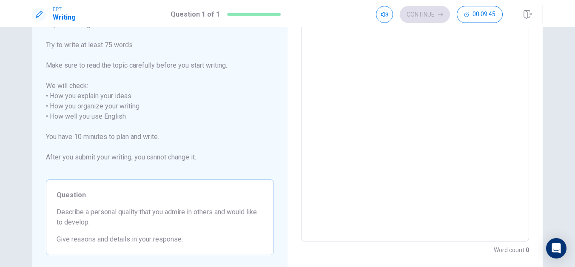
scroll to position [88, 0]
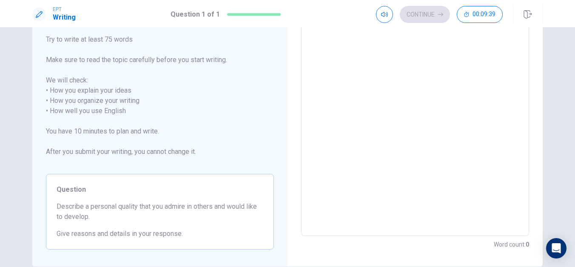
click at [492, 112] on textarea at bounding box center [415, 111] width 216 height 236
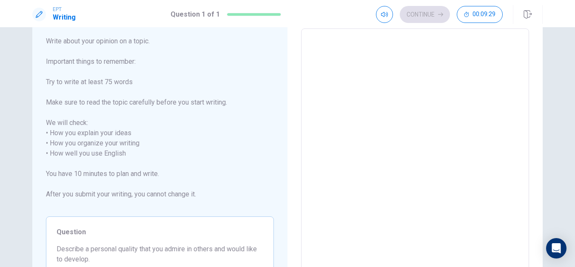
type textarea "T"
type textarea "x"
type textarea "T h"
type textarea "x"
type textarea "T"
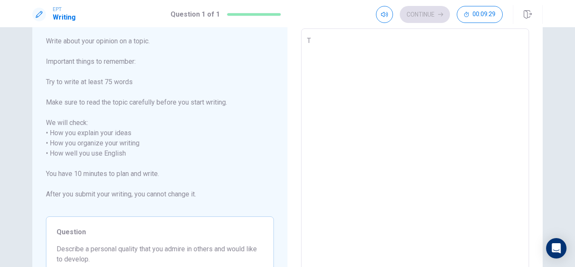
type textarea "x"
type textarea "T"
type textarea "x"
type textarea "Th"
type textarea "x"
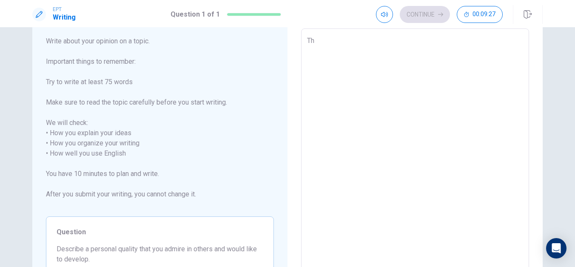
type textarea "The"
type textarea "x"
type textarea "Ther"
type textarea "x"
type textarea "There"
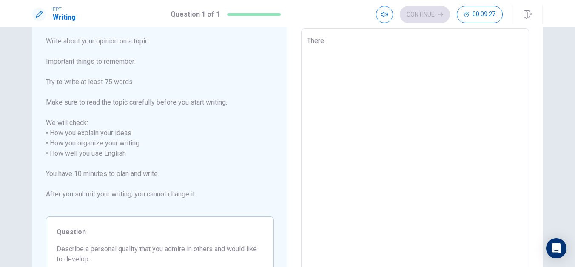
type textarea "x"
type textarea "There"
type textarea "x"
type textarea "There i"
type textarea "x"
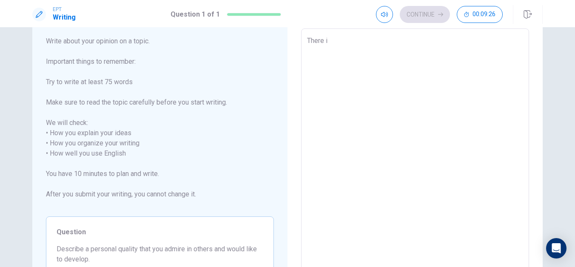
type textarea "There is"
type textarea "x"
type textarea "There is"
type textarea "x"
type textarea "There is o"
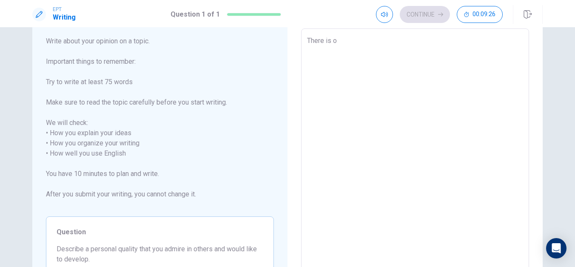
type textarea "x"
type textarea "There is on"
type textarea "x"
type textarea "There is one"
type textarea "x"
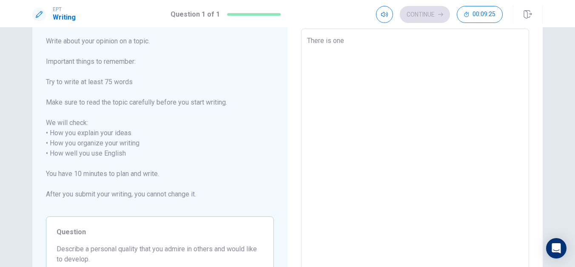
type textarea "There is one"
type textarea "x"
type textarea "There is one p"
type textarea "x"
type textarea "There is one pe"
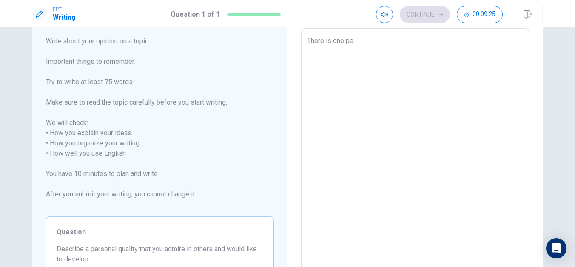
type textarea "x"
type textarea "There is one per"
type textarea "x"
type textarea "There is one pers"
type textarea "x"
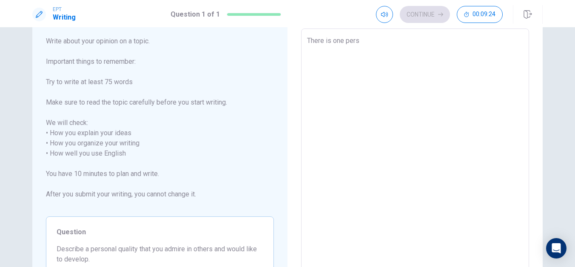
type textarea "There is one perso"
type textarea "x"
type textarea "There is one person"
type textarea "x"
type textarea "There is one persona"
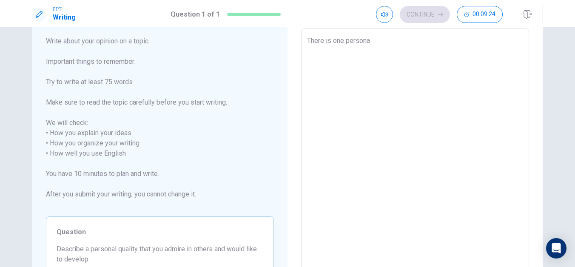
type textarea "x"
type textarea "There is one personal"
type textarea "x"
type textarea "There is one personal"
type textarea "x"
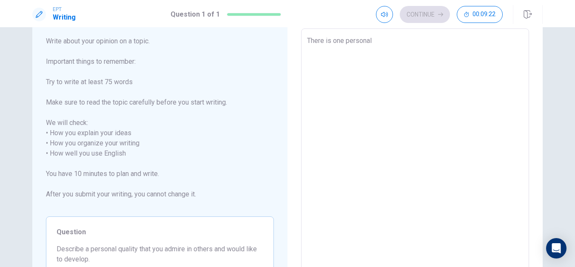
type textarea "There is one personal q"
type textarea "x"
type textarea "There is one personal qu"
type textarea "x"
type textarea "There is one personal qua"
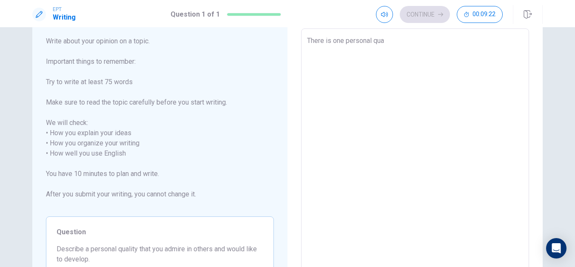
type textarea "x"
type textarea "There is one personal qual"
type textarea "x"
type textarea "There is one personal quali"
type textarea "x"
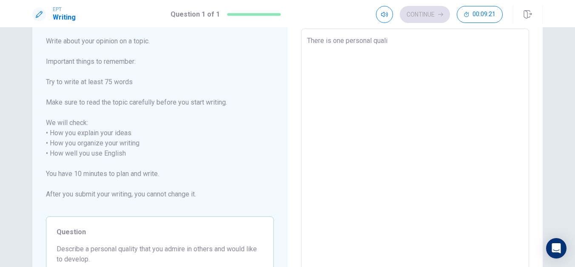
type textarea "There is one personal qualit"
type textarea "x"
type textarea "There is one personal quality"
type textarea "x"
type textarea "There is one personal quality"
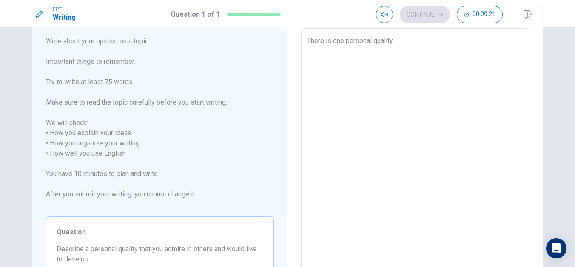
type textarea "x"
type textarea "There is one personal quality i"
type textarea "x"
type textarea "There is one personal quality i"
type textarea "x"
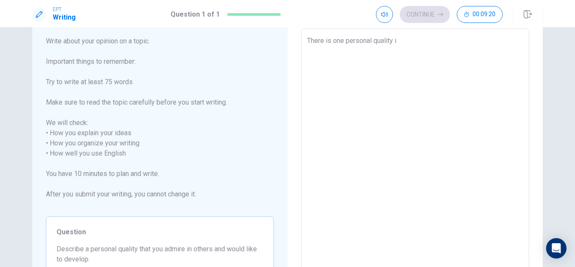
type textarea "There is one personal quality i d"
type textarea "x"
type textarea "There is one personal quality i"
type textarea "x"
type textarea "There is one personal quality i"
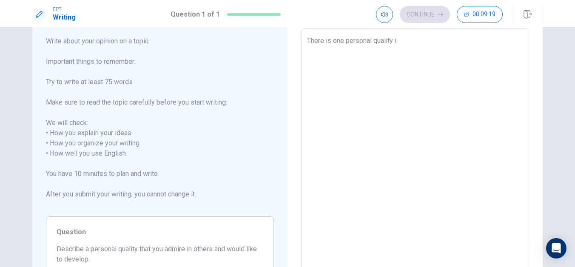
type textarea "x"
type textarea "There is one personal quality"
type textarea "x"
type textarea "There is one personal quality I"
type textarea "x"
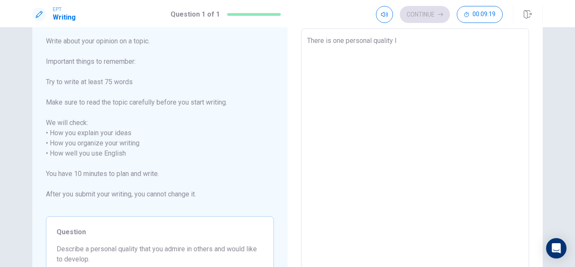
type textarea "There is one personal quality I"
type textarea "x"
type textarea "There is one personal quality I d"
type textarea "x"
type textarea "There is one personal quality I"
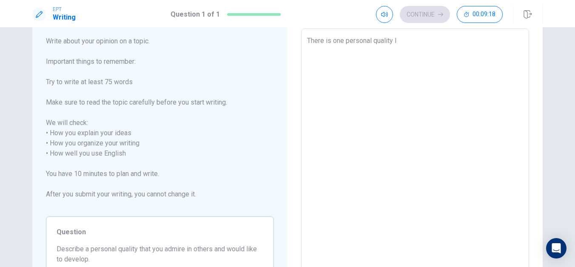
type textarea "x"
type textarea "There is one personal quality I a"
type textarea "x"
type textarea "There is one personal quality I ad"
type textarea "x"
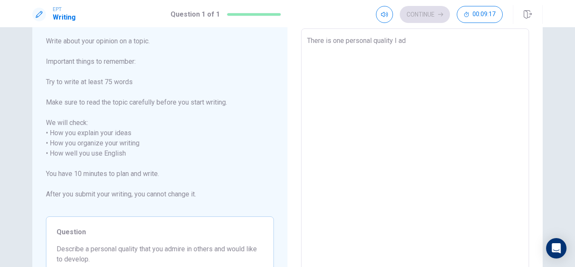
type textarea "There is one personal quality I adm"
type textarea "x"
type textarea "There is one personal quality I admi"
type textarea "x"
type textarea "There is one personal quality I [PERSON_NAME]"
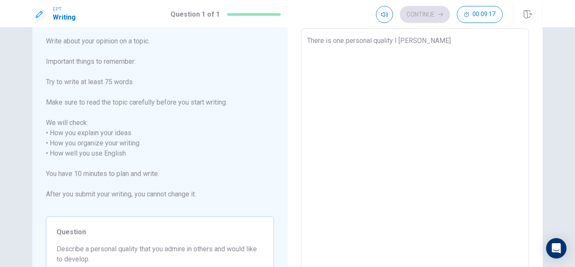
type textarea "x"
type textarea "There is one personal quality I admire"
type textarea "x"
type textarea "There is one personal quality I admire"
type textarea "x"
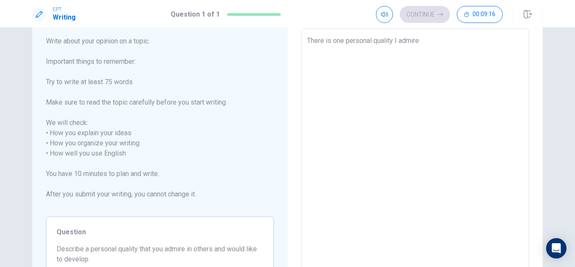
type textarea "There is one personal quality I admire a"
type textarea "x"
type textarea "There is one personal quality I admire al"
type textarea "x"
type textarea "There is one personal quality I admire alo"
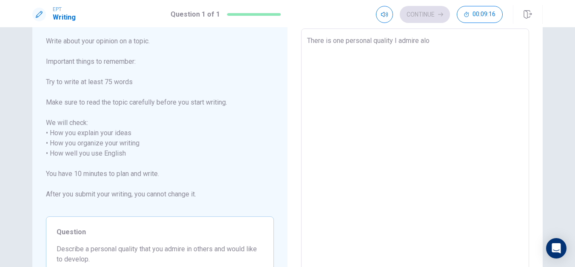
type textarea "x"
type textarea "There is one personal quality I admire alot"
type textarea "x"
type textarea "There is one personal quality I admire alo"
type textarea "x"
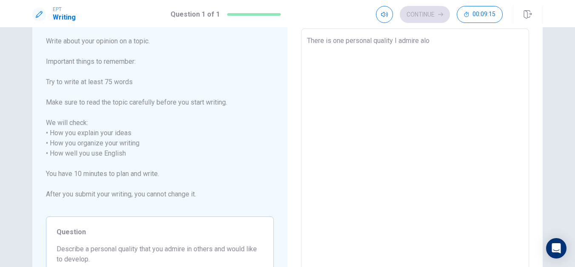
type textarea "There is one personal quality I admire al"
type textarea "x"
type textarea "There is one personal quality I admire a"
type textarea "x"
type textarea "There is one personal quality I admire a"
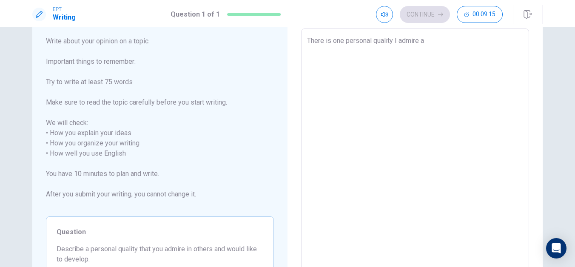
type textarea "x"
type textarea "There is one personal quality I admire a l"
type textarea "x"
type textarea "There is one personal quality I admire a lo"
type textarea "x"
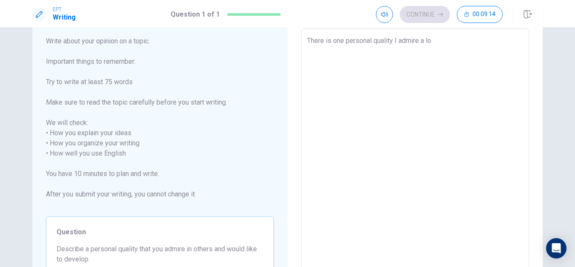
type textarea "There is one personal quality I admire a lot"
type textarea "x"
type textarea "There is one personal quality I admire a lo"
type textarea "x"
type textarea "There is one personal quality I admire a l"
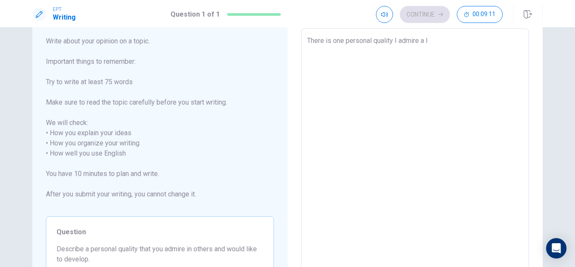
type textarea "x"
type textarea "There is one personal quality I admire a"
type textarea "x"
type textarea "There is one personal quality I admire a"
type textarea "x"
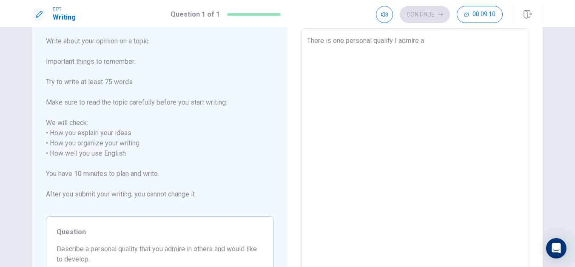
type textarea "There is one personal quality I admire"
type textarea "x"
type textarea "There is one personal quality I admire t"
type textarea "x"
type textarea "There is one personal quality I admire to"
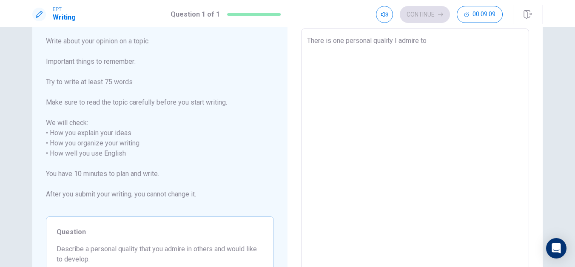
type textarea "x"
type textarea "There is one personal quality I admire to"
type textarea "x"
type textarea "There is one personal quality I admire to"
type textarea "x"
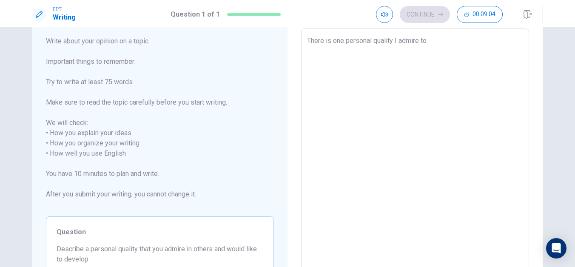
type textarea "There is one personal quality I admire t"
type textarea "x"
type textarea "There is one personal quality I admire"
type textarea "x"
type textarea "There is one personal quality I admire i"
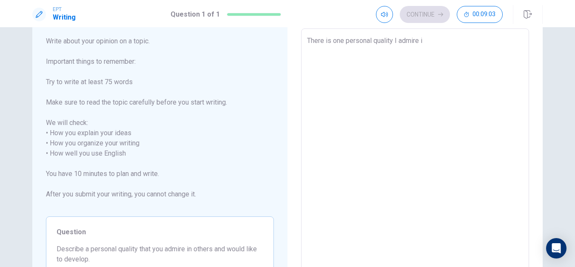
type textarea "x"
type textarea "There is one personal quality I admire is"
type textarea "x"
type textarea "There is one personal quality I admire is"
type textarea "x"
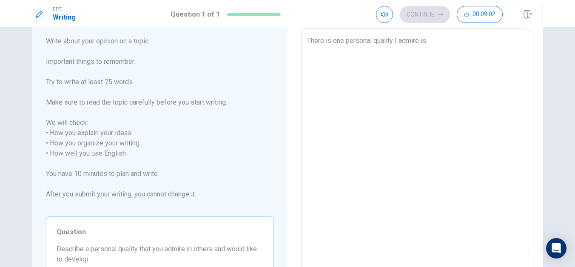
type textarea "There is one personal quality I admire is b"
type textarea "x"
type textarea "There is one personal quality I admire is be"
type textarea "x"
type textarea "There is one personal quality I admire is bei"
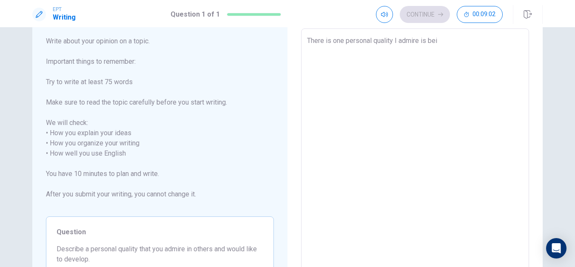
type textarea "x"
type textarea "There is one personal quality I admire is bein"
type textarea "x"
type textarea "There is one personal quality I admire is being"
type textarea "x"
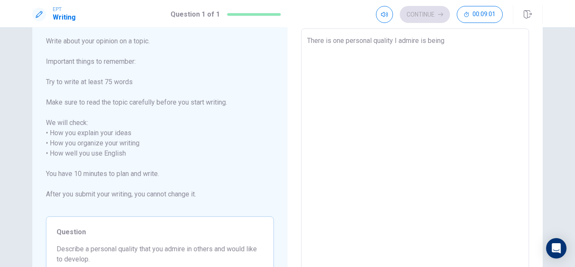
type textarea "There is one personal quality I admire is being"
type textarea "x"
type textarea "There is one personal quality I admire is being f"
type textarea "x"
type textarea "There is one personal quality I admire is being fi"
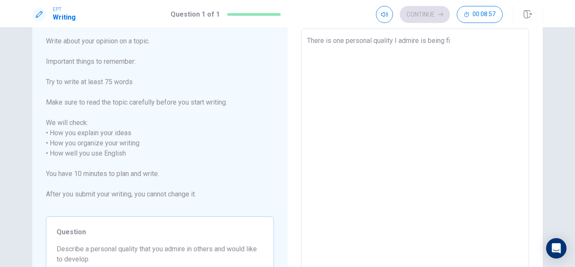
type textarea "x"
type textarea "There is one personal quality I admire is being fir"
type textarea "x"
type textarea "There is one personal quality I admire is being fi"
type textarea "x"
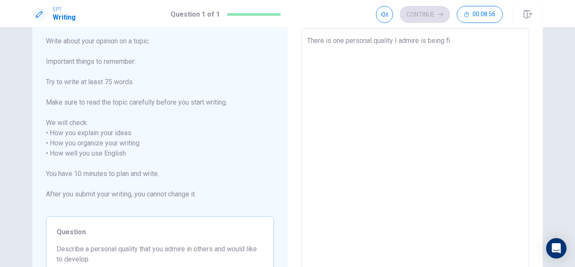
type textarea "There is one personal quality I admire is being f"
type textarea "x"
type textarea "There is one personal quality I admire is being fr"
type textarea "x"
type textarea "There is one personal quality I admire is being fri"
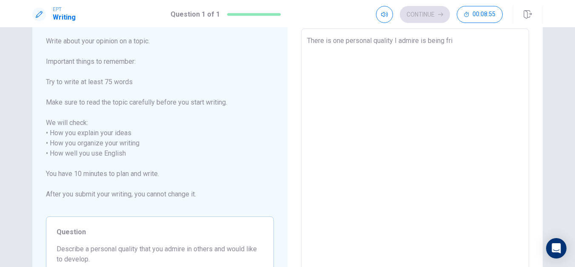
type textarea "x"
type textarea "There is one personal quality I admire is being frie"
type textarea "x"
type textarea "There is one personal quality I admire is being frien"
type textarea "x"
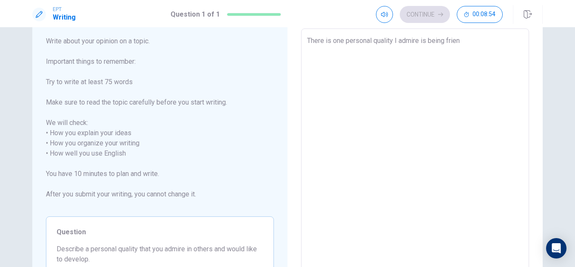
type textarea "There is one personal quality I admire is being friend"
type textarea "x"
type textarea "There is one personal quality I admire is being friendl"
type textarea "x"
type textarea "There is one personal quality I admire is being friendly"
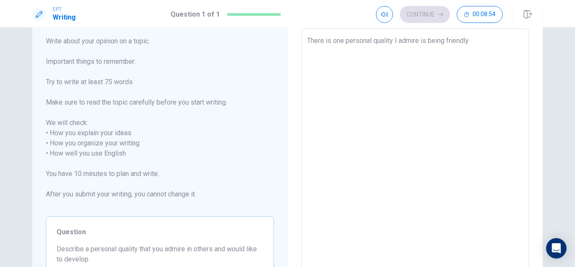
type textarea "x"
type textarea "There is one personal quality I admire is being friendly"
type textarea "x"
type textarea "There is one personal quality I admire is being friendly t"
type textarea "x"
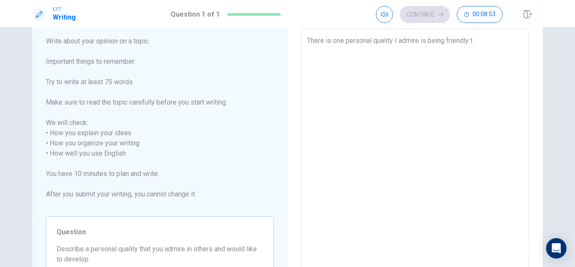
type textarea "There is one personal quality I admire is being friendly to"
type textarea "x"
type textarea "There is one personal quality I admire is being friendly to"
type textarea "x"
type textarea "There is one personal quality I admire is being friendly to a"
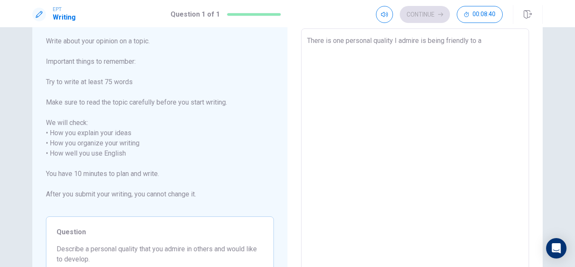
type textarea "x"
type textarea "There is one personal quality I admire is being friendly to al"
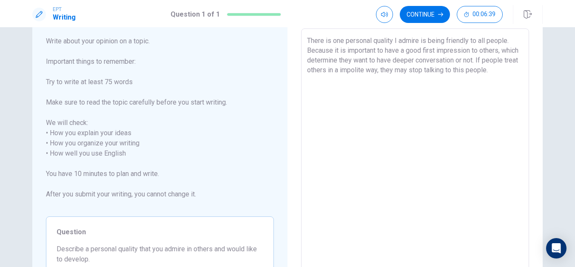
click at [457, 72] on textarea "There is one personal quality I admire is being friendly to all people. Because…" at bounding box center [415, 154] width 216 height 236
click at [442, 64] on textarea "There is one personal quality I admire is being friendly to all people. Because…" at bounding box center [415, 154] width 216 height 236
click at [483, 62] on textarea "There is one personal quality I admire is being friendly to all people. Because…" at bounding box center [415, 154] width 216 height 236
click at [494, 59] on textarea "There is one personal quality I admire is being friendly to all people. Because…" at bounding box center [415, 154] width 216 height 236
click at [509, 63] on textarea "There is one personal quality I admire is being friendly to all people. Because…" at bounding box center [415, 154] width 216 height 236
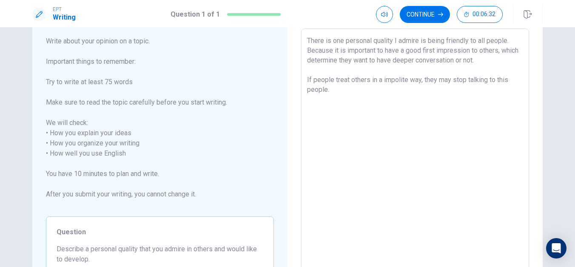
click at [447, 100] on textarea "There is one personal quality I admire is being friendly to all people. Because…" at bounding box center [415, 154] width 216 height 236
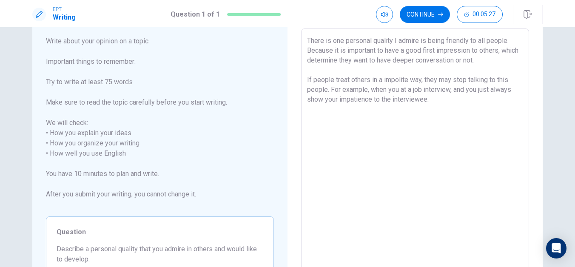
click at [447, 99] on textarea "There is one personal quality I admire is being friendly to all people. Because…" at bounding box center [415, 154] width 216 height 236
click at [437, 99] on textarea "There is one personal quality I admire is being friendly to all people. Because…" at bounding box center [415, 154] width 216 height 236
click at [374, 93] on textarea "There is one personal quality I admire is being friendly to all people. Because…" at bounding box center [415, 154] width 216 height 236
click at [349, 85] on textarea "There is one personal quality I admire is being friendly to all people. Because…" at bounding box center [415, 154] width 216 height 236
drag, startPoint x: 465, startPoint y: 80, endPoint x: 452, endPoint y: 79, distance: 12.8
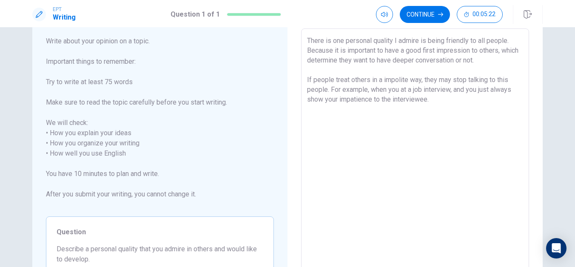
click at [452, 79] on textarea "There is one personal quality I admire is being friendly to all people. Because…" at bounding box center [415, 154] width 216 height 236
drag, startPoint x: 330, startPoint y: 78, endPoint x: 312, endPoint y: 79, distance: 17.9
click at [312, 80] on textarea "There is one personal quality I admire is being friendly to all people. Because…" at bounding box center [415, 154] width 216 height 236
click at [331, 87] on textarea "There is one personal quality I admire is being friendly to all people. Because…" at bounding box center [415, 154] width 216 height 236
drag, startPoint x: 366, startPoint y: 88, endPoint x: 347, endPoint y: 89, distance: 18.7
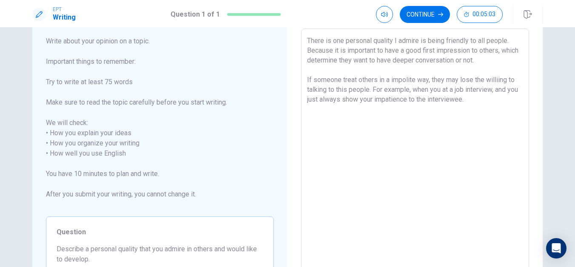
click at [347, 89] on textarea "There is one personal quality I admire is being friendly to all people. Because…" at bounding box center [415, 154] width 216 height 236
drag, startPoint x: 339, startPoint y: 79, endPoint x: 311, endPoint y: 79, distance: 28.1
click at [311, 80] on textarea "There is one personal quality I admire is being friendly to all people. Because…" at bounding box center [415, 154] width 216 height 236
click at [452, 104] on textarea "There is one personal quality I admire is being friendly to all people. Because…" at bounding box center [415, 154] width 216 height 236
click at [456, 102] on textarea "There is one personal quality I admire is being friendly to all people. Because…" at bounding box center [415, 154] width 216 height 236
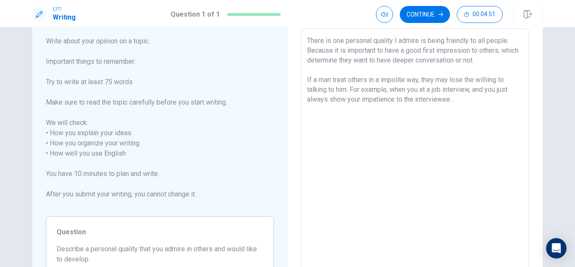
drag, startPoint x: 456, startPoint y: 99, endPoint x: 412, endPoint y: 98, distance: 43.8
click at [412, 98] on textarea "There is one personal quality I admire is being friendly to all people. Because…" at bounding box center [415, 154] width 216 height 236
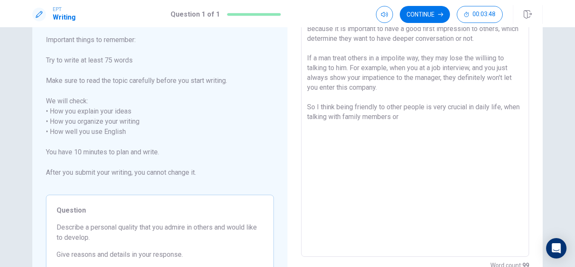
scroll to position [78, 0]
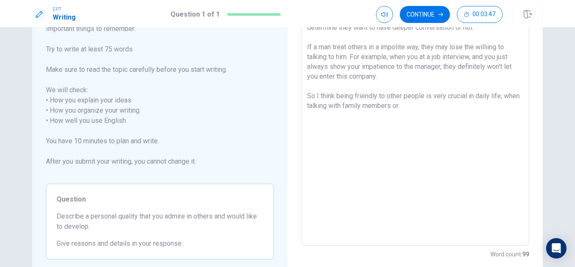
click at [439, 118] on textarea "There is one personal quality I admire is being friendly to all people. Because…" at bounding box center [415, 121] width 216 height 236
click at [429, 34] on textarea "There is one personal quality I admire is being friendly to all people. Because…" at bounding box center [415, 121] width 216 height 236
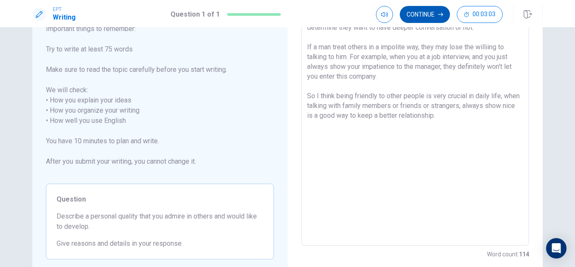
click at [427, 17] on button "Continue" at bounding box center [425, 14] width 50 height 17
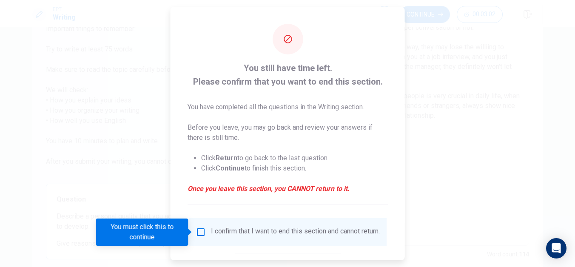
click at [199, 234] on input "You must click this to continue" at bounding box center [201, 232] width 10 height 10
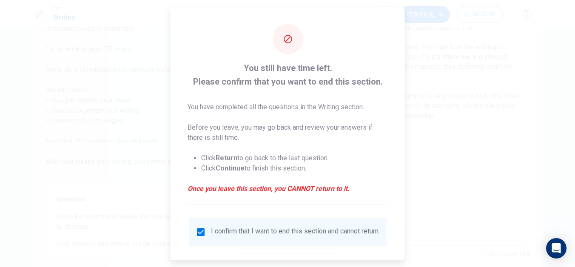
scroll to position [50, 0]
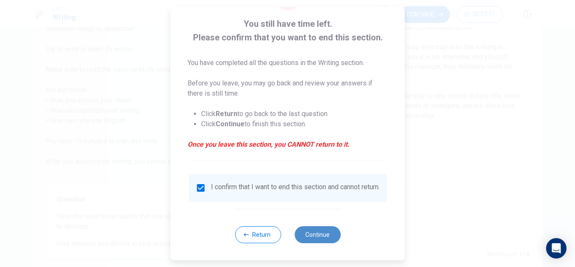
click at [314, 234] on button "Continue" at bounding box center [317, 234] width 46 height 17
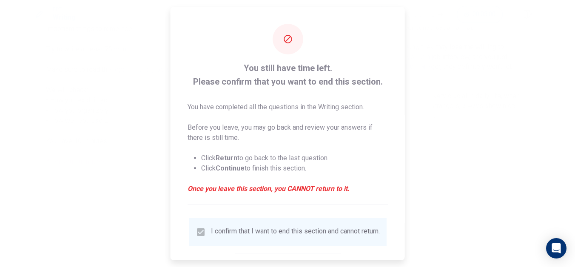
scroll to position [0, 0]
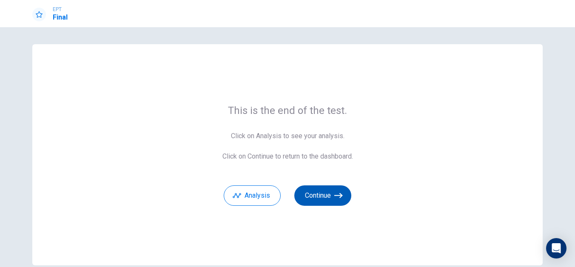
click at [324, 199] on button "Continue" at bounding box center [322, 195] width 57 height 20
